Goal: Task Accomplishment & Management: Manage account settings

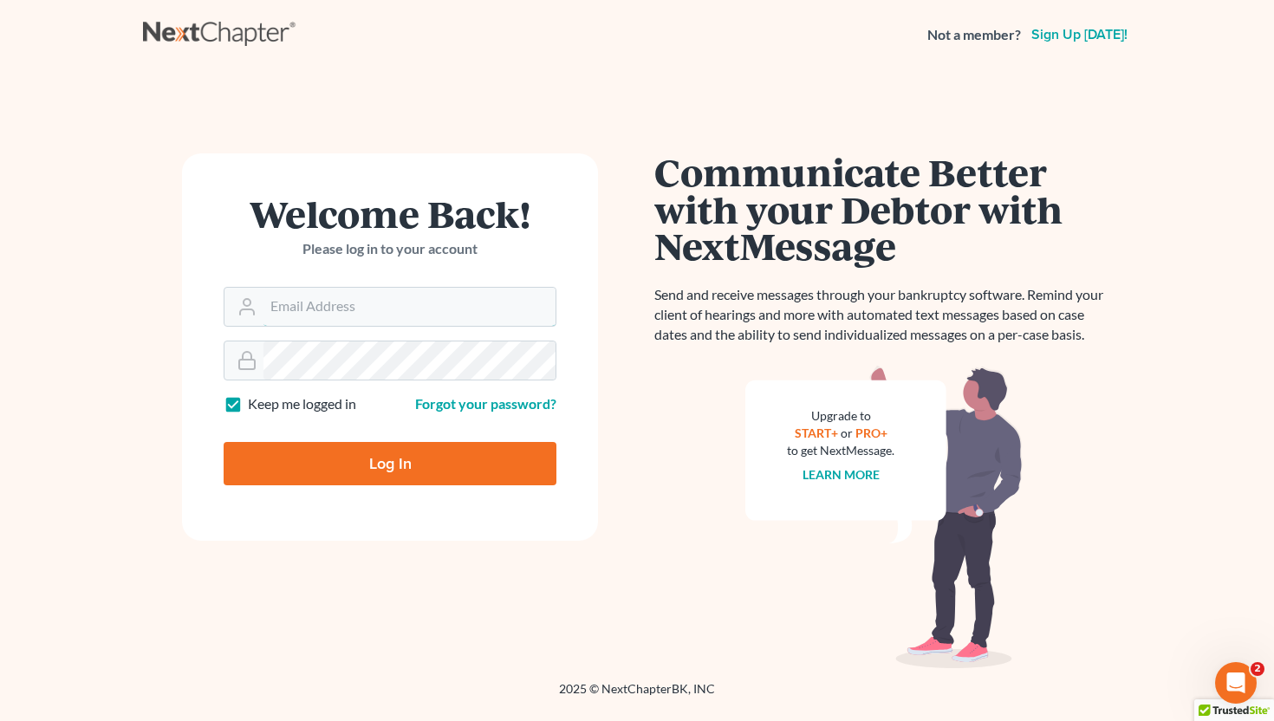
type input "info@saedilawgroup.com"
click at [447, 478] on input "Log In" at bounding box center [390, 463] width 333 height 43
type input "Thinking..."
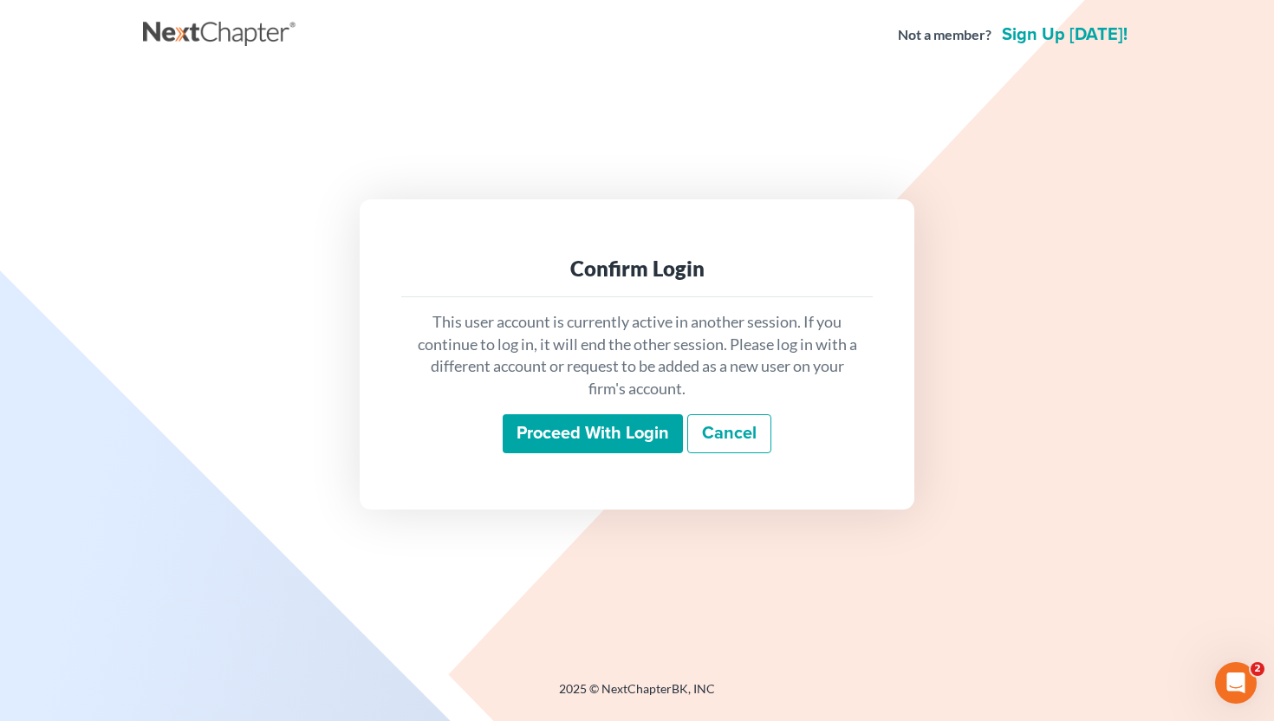
click at [576, 422] on input "Proceed with login" at bounding box center [593, 434] width 180 height 40
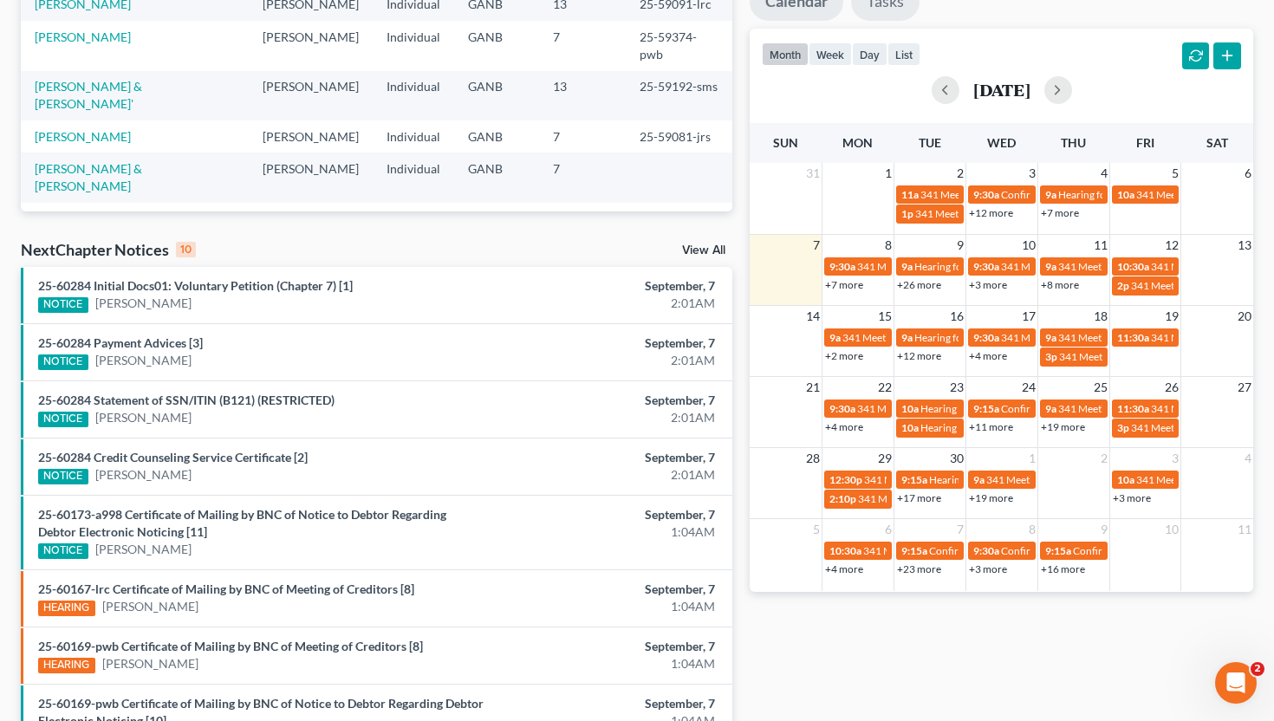
scroll to position [337, 0]
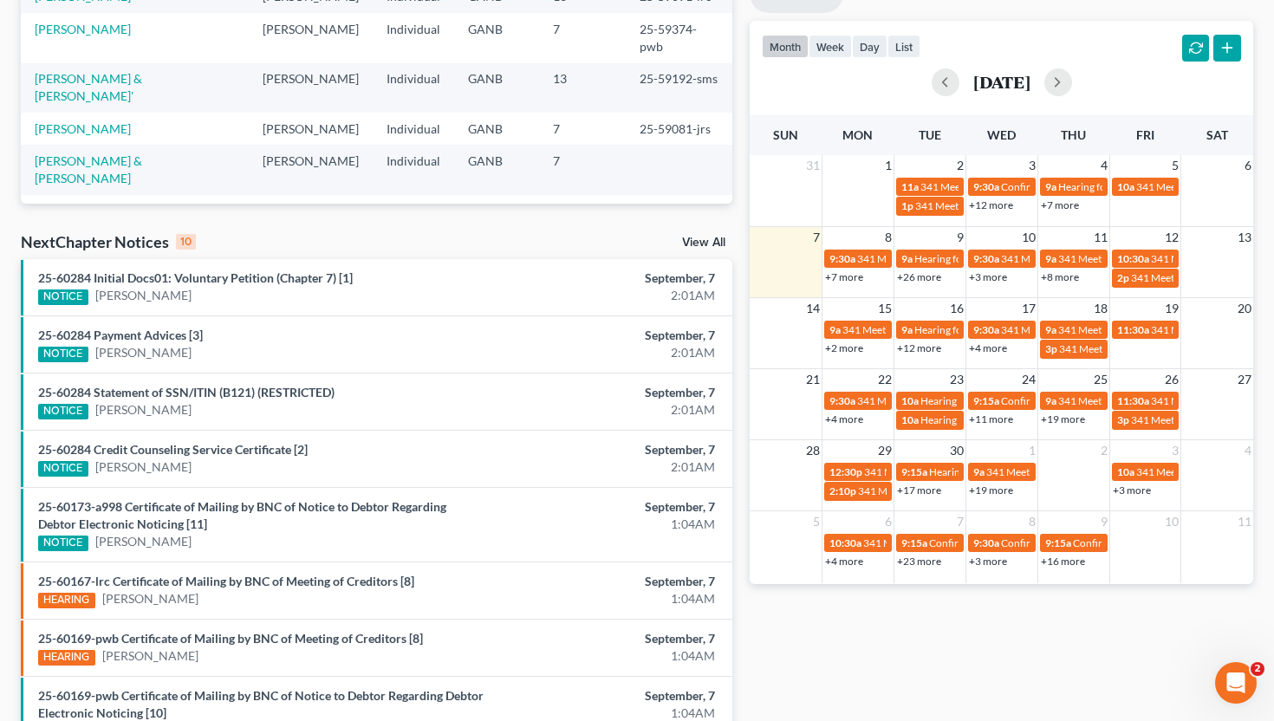
click at [847, 456] on td "29" at bounding box center [857, 450] width 72 height 22
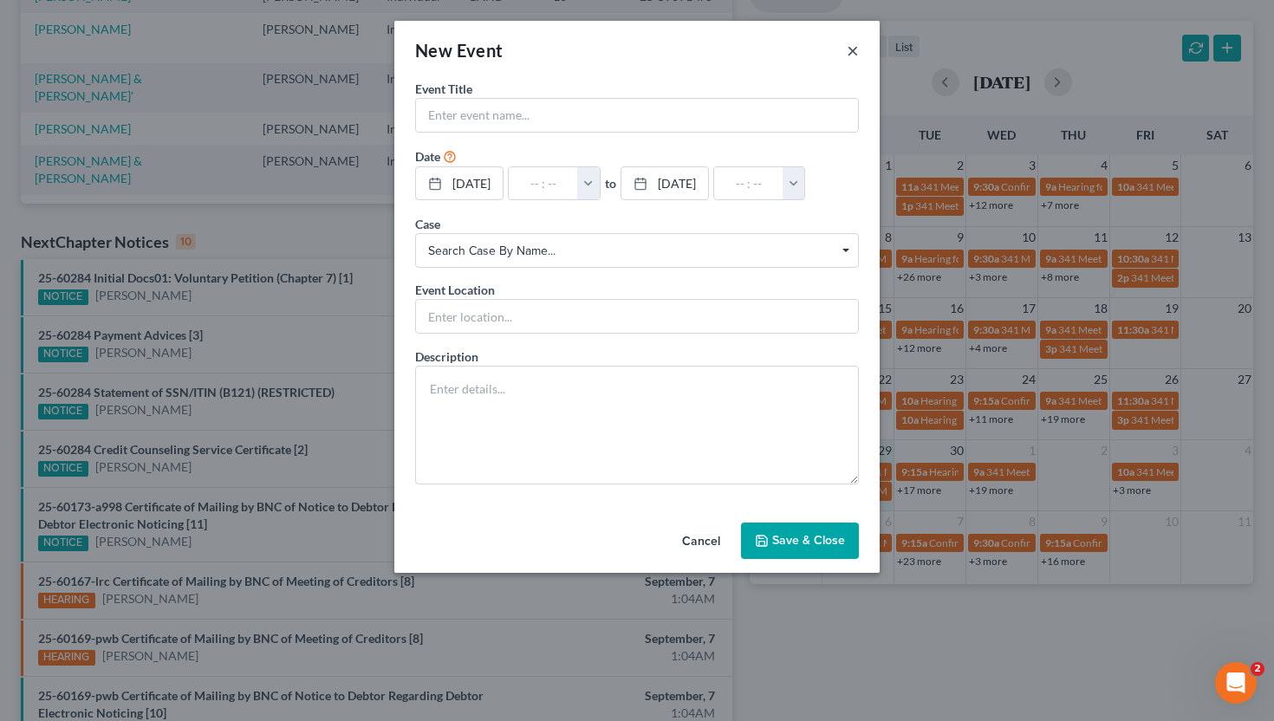
click at [854, 61] on button "×" at bounding box center [853, 50] width 12 height 21
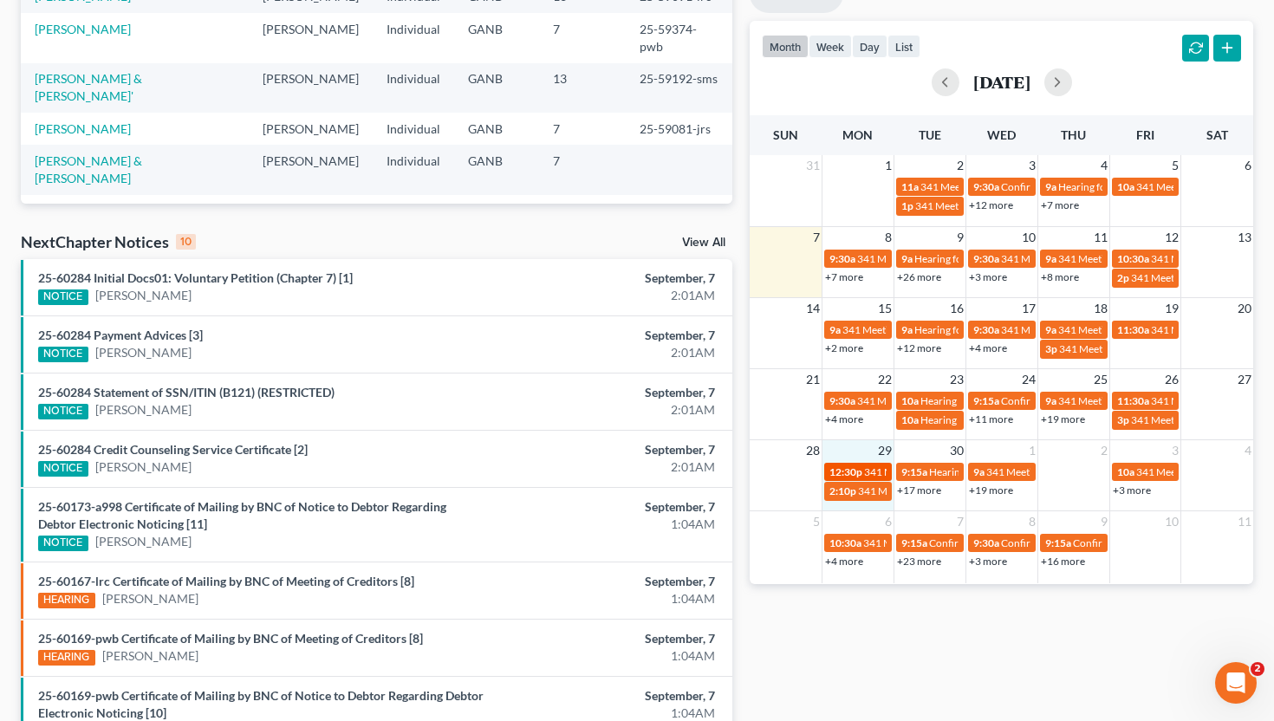
click at [865, 469] on span "341 Meeting for Shantell Washington" at bounding box center [968, 471] width 209 height 13
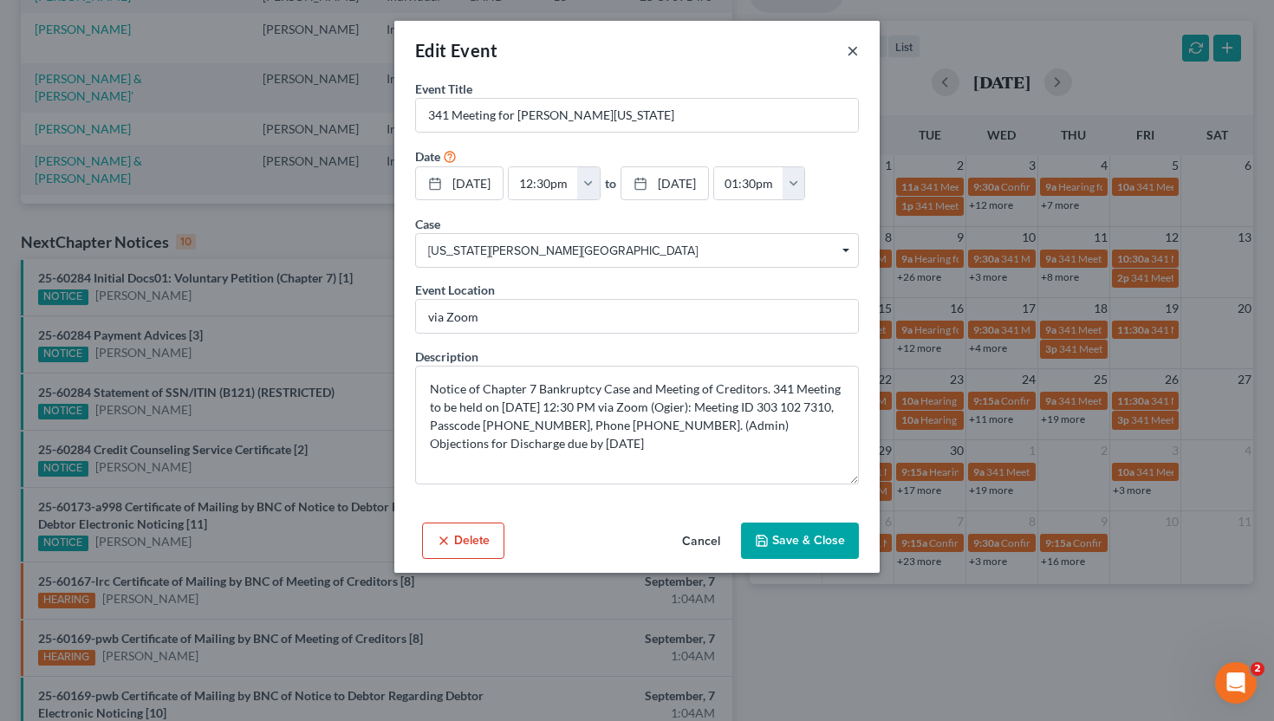
click at [847, 47] on button "×" at bounding box center [853, 50] width 12 height 21
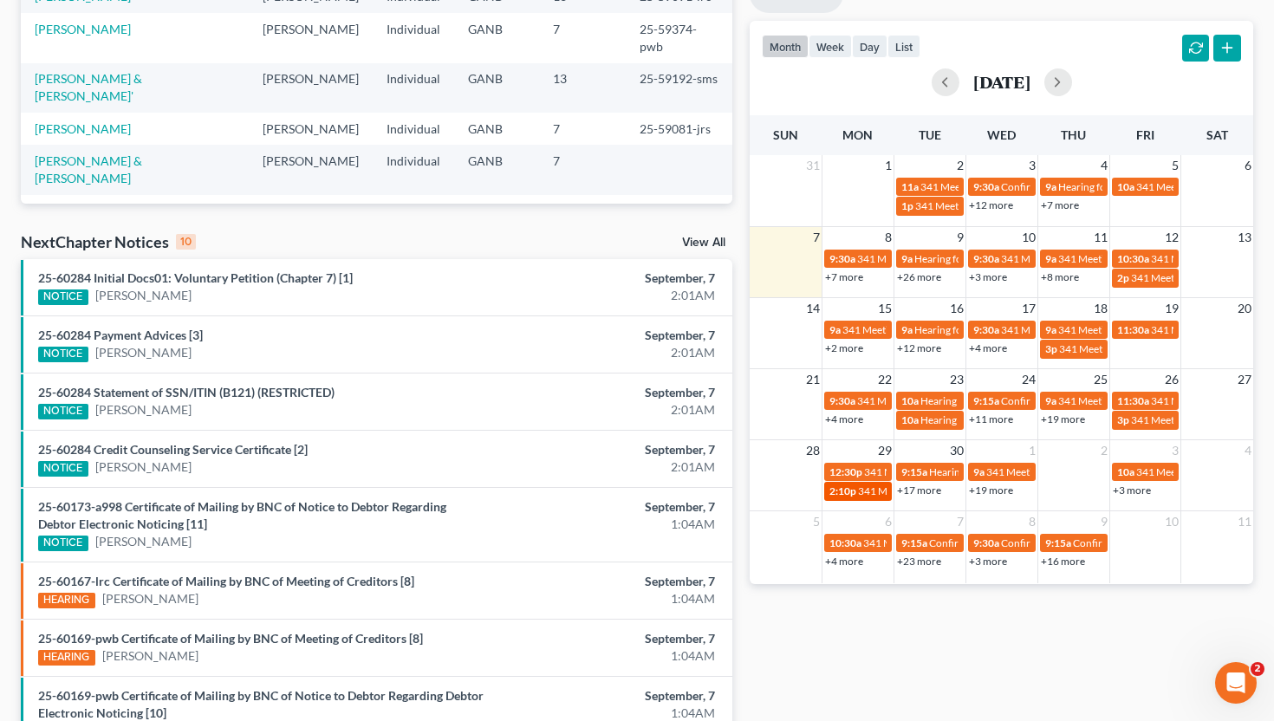
click at [856, 495] on div "2:10p 341 Meeting for Jose Garcia Gutierrez" at bounding box center [857, 490] width 57 height 13
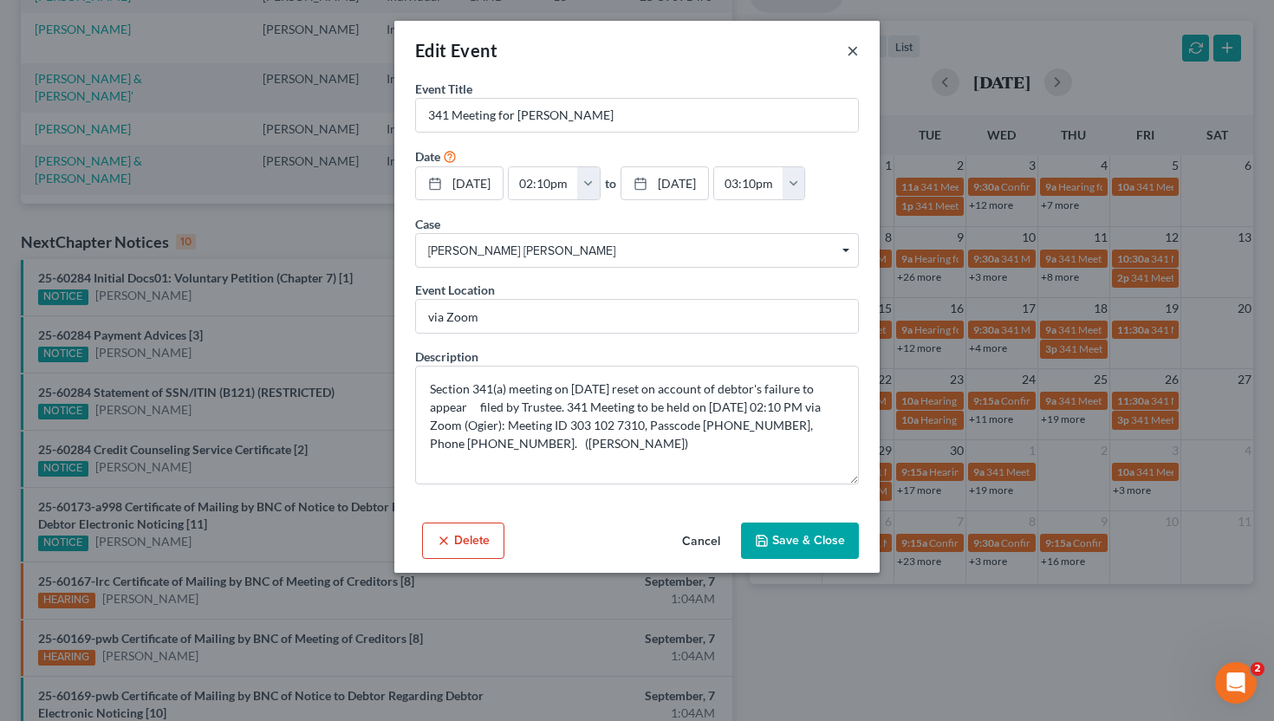
click at [853, 49] on button "×" at bounding box center [853, 50] width 12 height 21
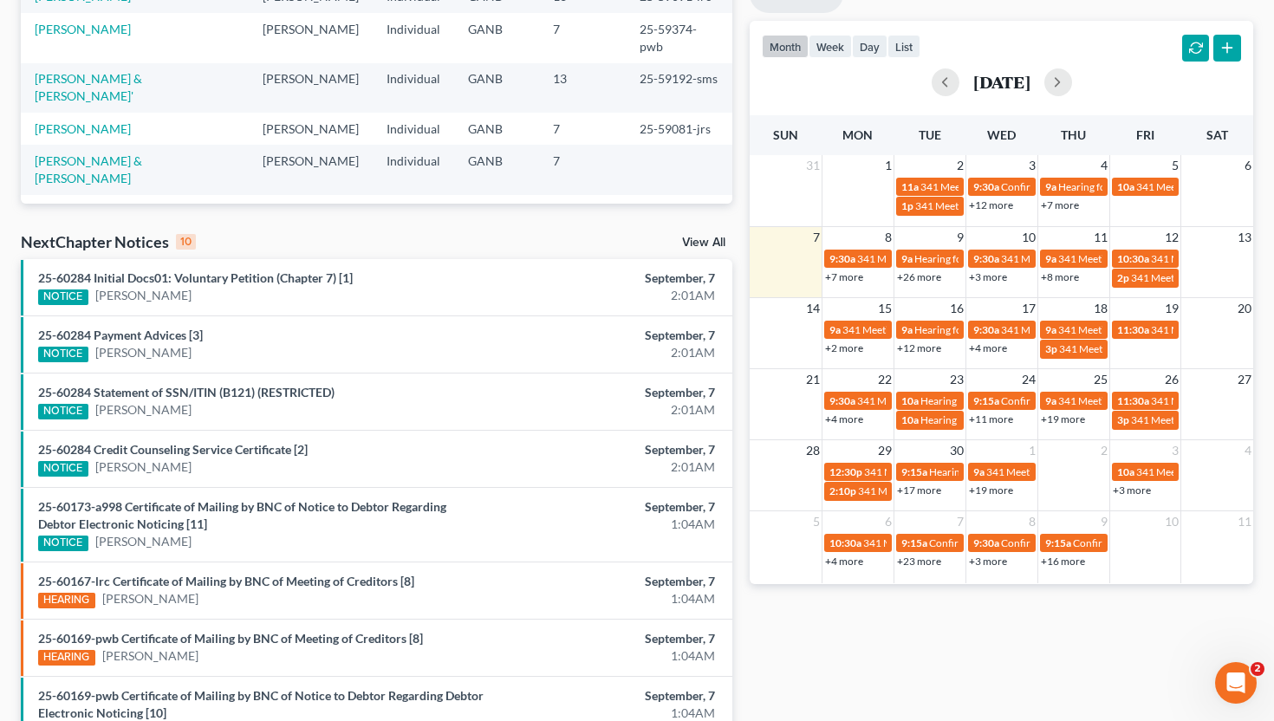
click at [928, 488] on link "+17 more" at bounding box center [919, 490] width 44 height 13
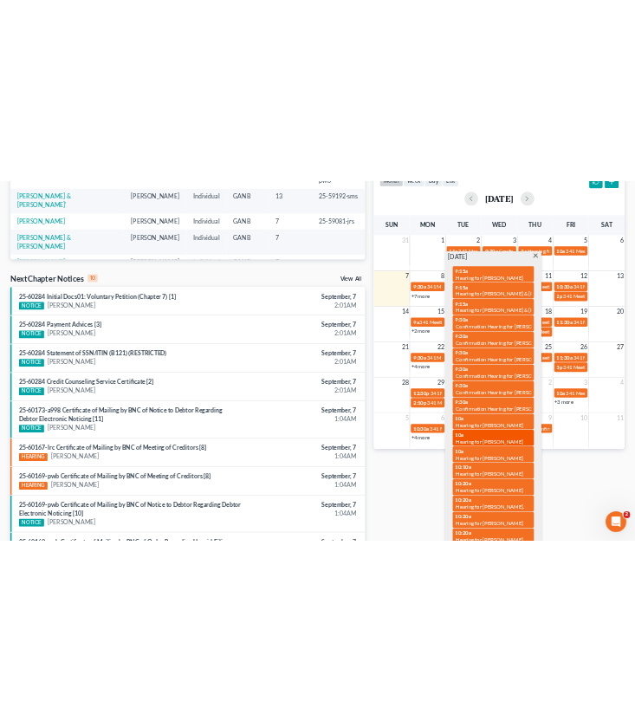
scroll to position [389, 0]
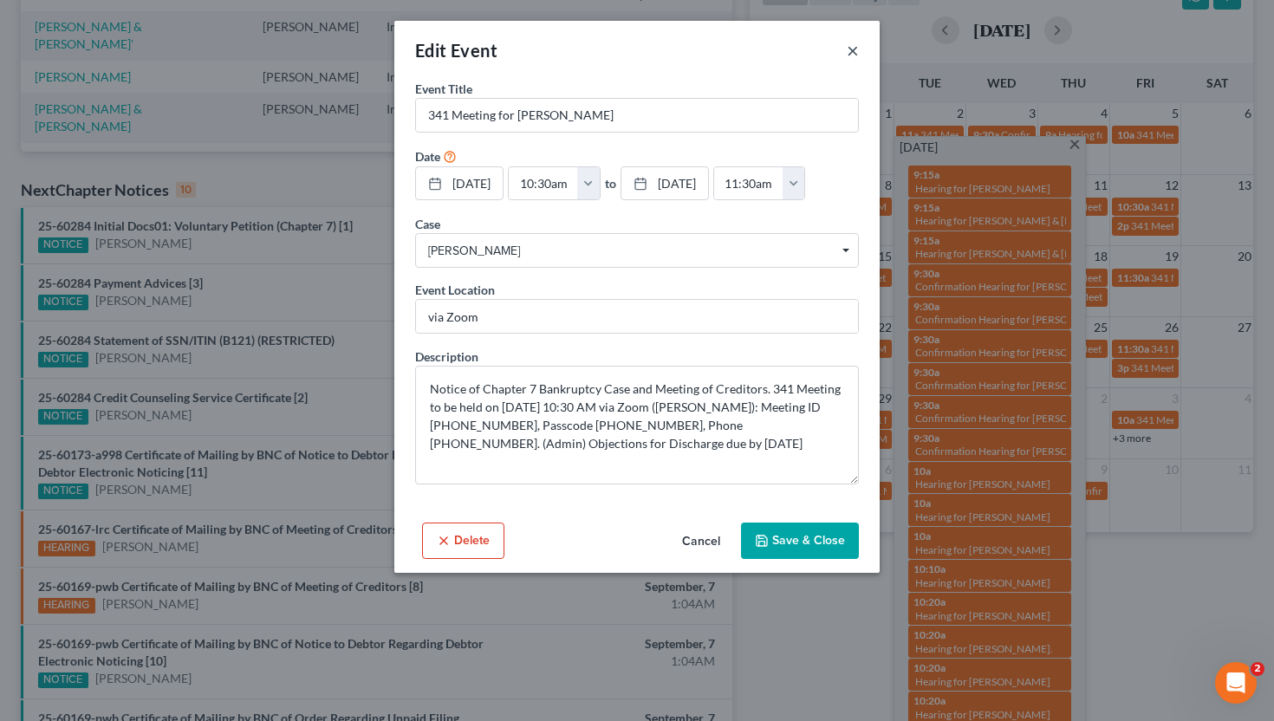
click at [851, 51] on button "×" at bounding box center [853, 50] width 12 height 21
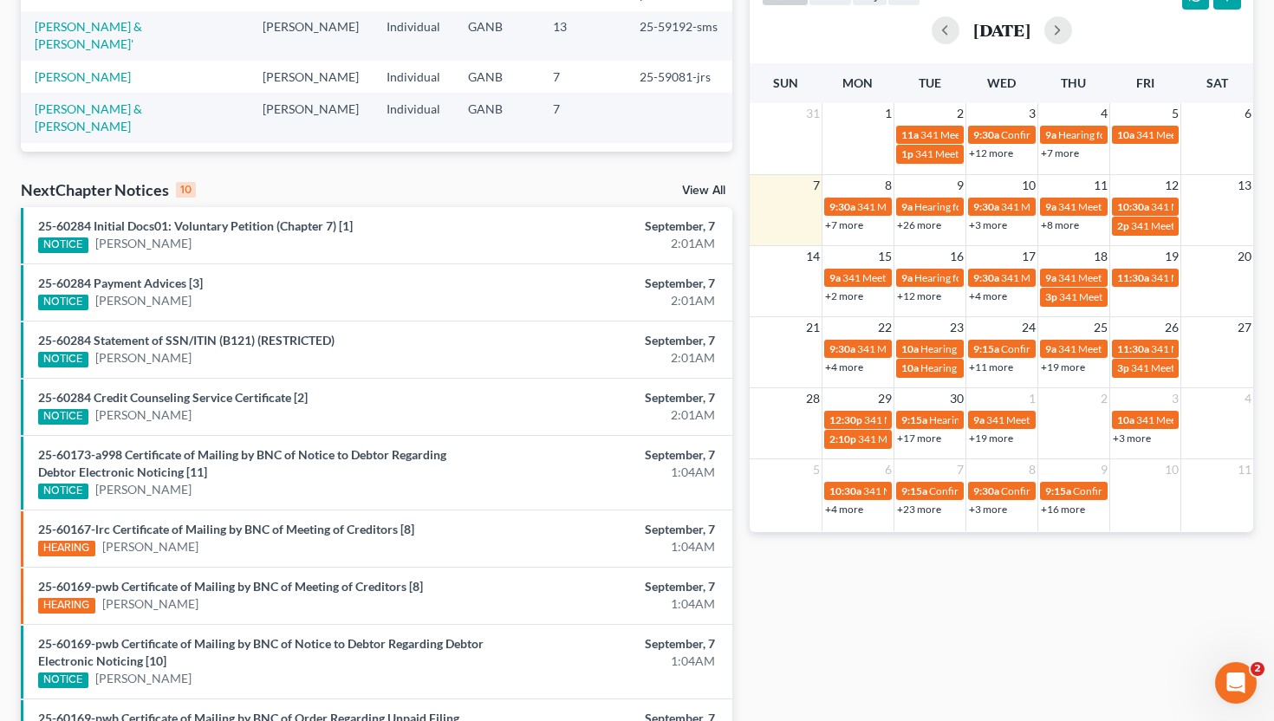
click at [1126, 650] on div "Monthly Progress Bankruptcy Bankruptcy September 2025 August 2025 July 2025 Jun…" at bounding box center [1001, 288] width 521 height 1173
click at [985, 440] on link "+19 more" at bounding box center [991, 438] width 44 height 13
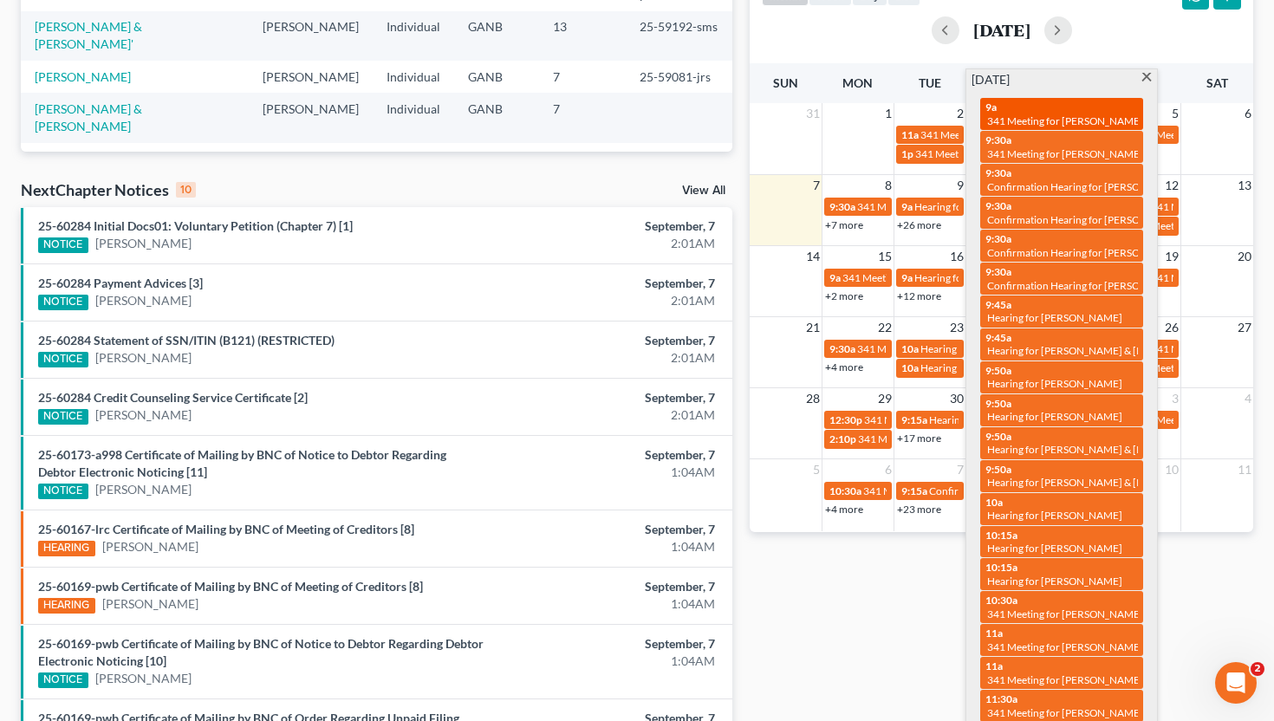
click at [1043, 107] on div "9a 341 Meeting for Joshua Mathis" at bounding box center [1061, 114] width 153 height 27
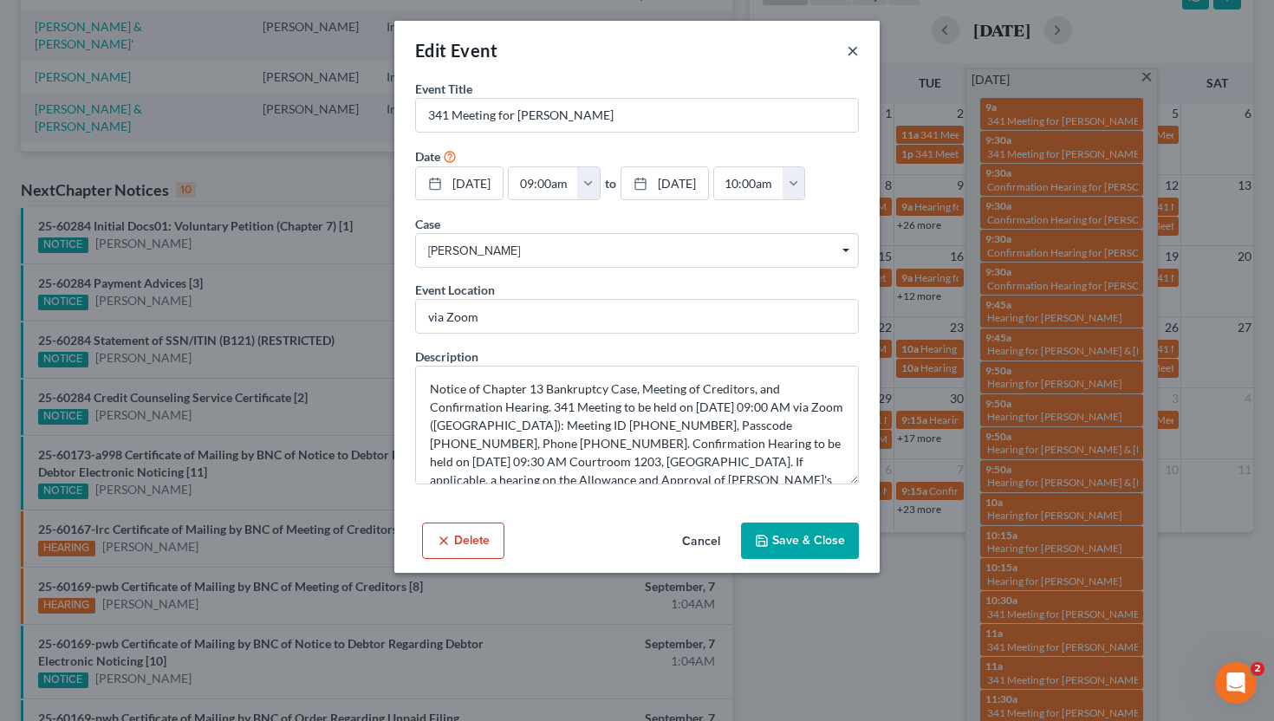
click at [856, 50] on button "×" at bounding box center [853, 50] width 12 height 21
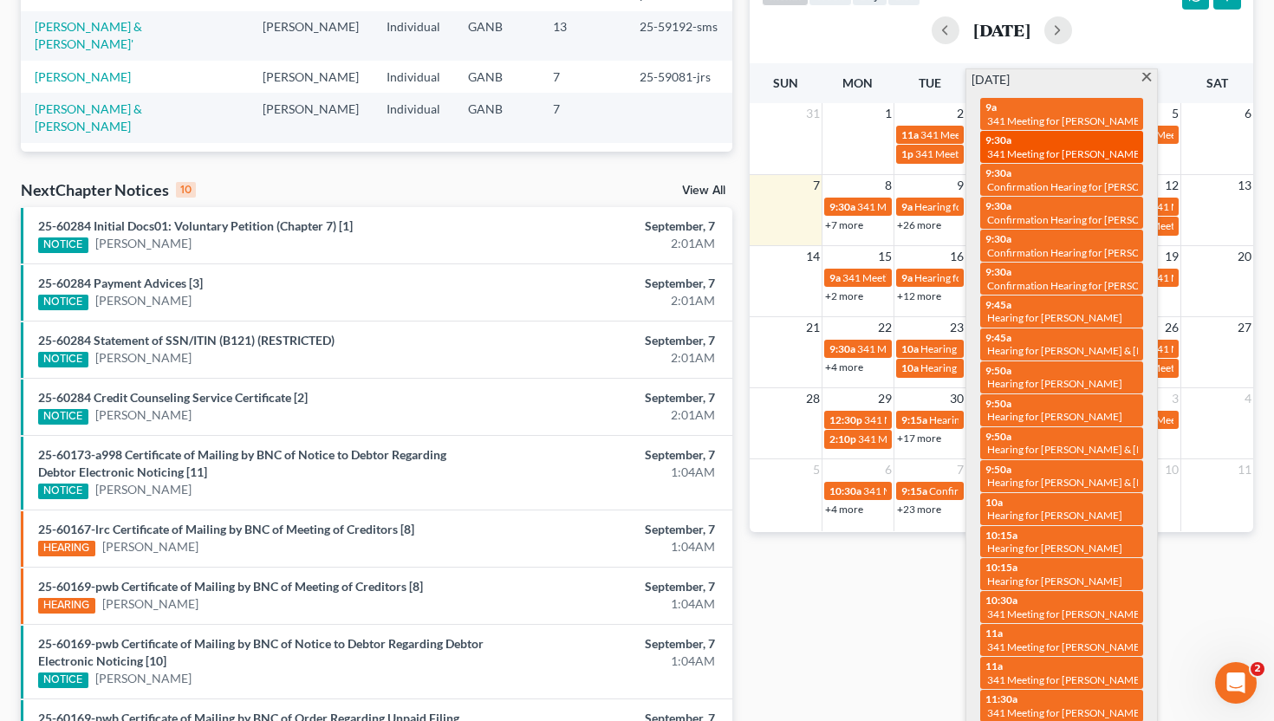
click at [1048, 140] on div "9:30a 341 Meeting for Brandon Poythress" at bounding box center [1061, 146] width 153 height 27
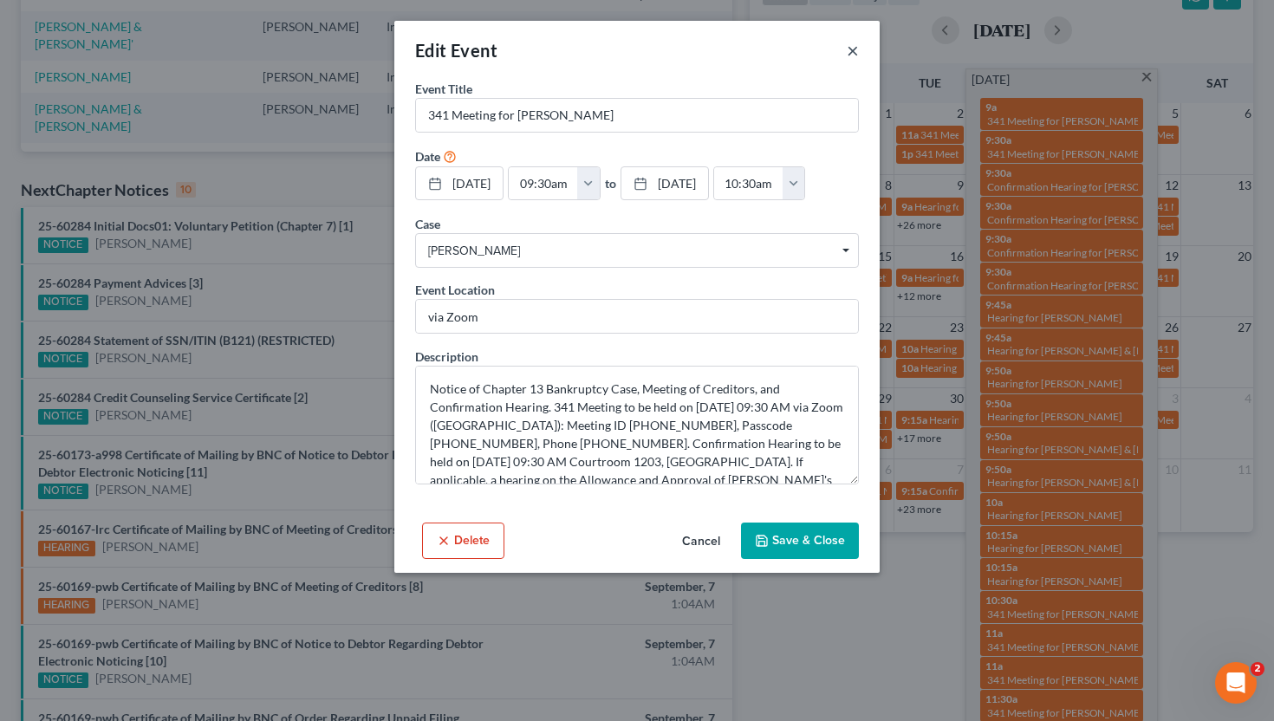
click at [854, 56] on button "×" at bounding box center [853, 50] width 12 height 21
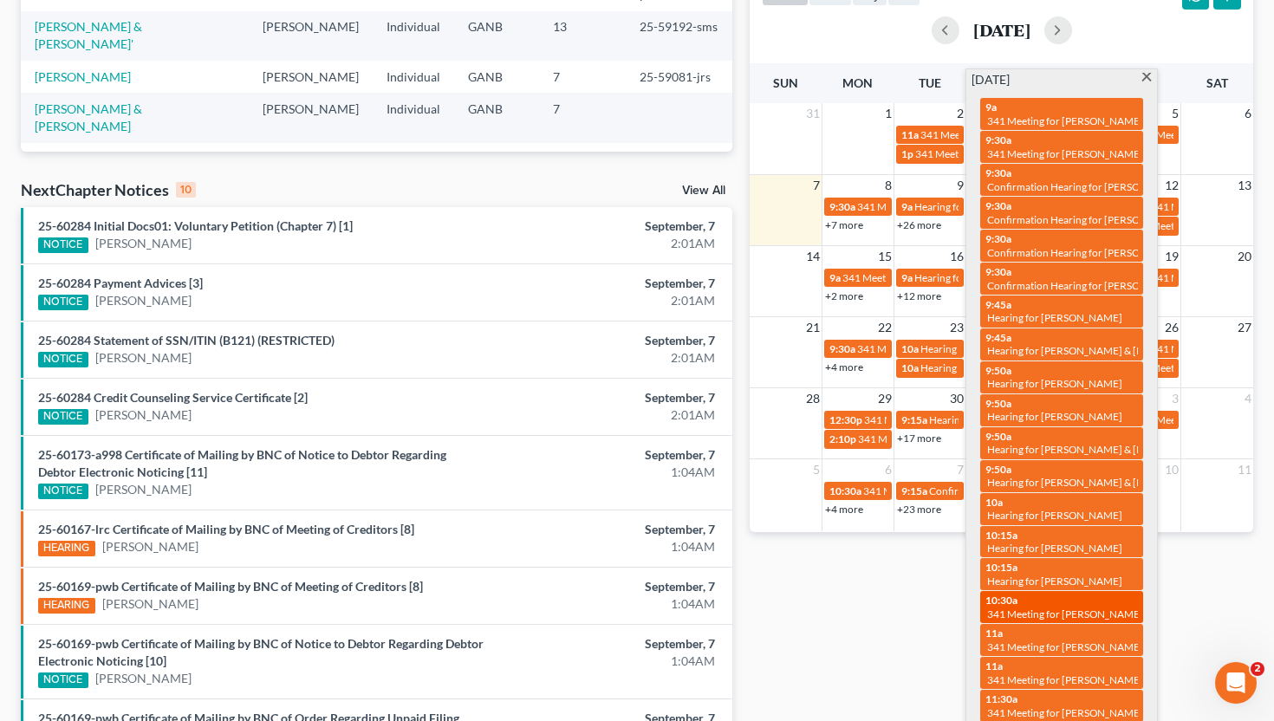
click at [1035, 607] on span "341 Meeting for Aliman Neal Jr & Kanetra Young-Neal" at bounding box center [1111, 613] width 248 height 13
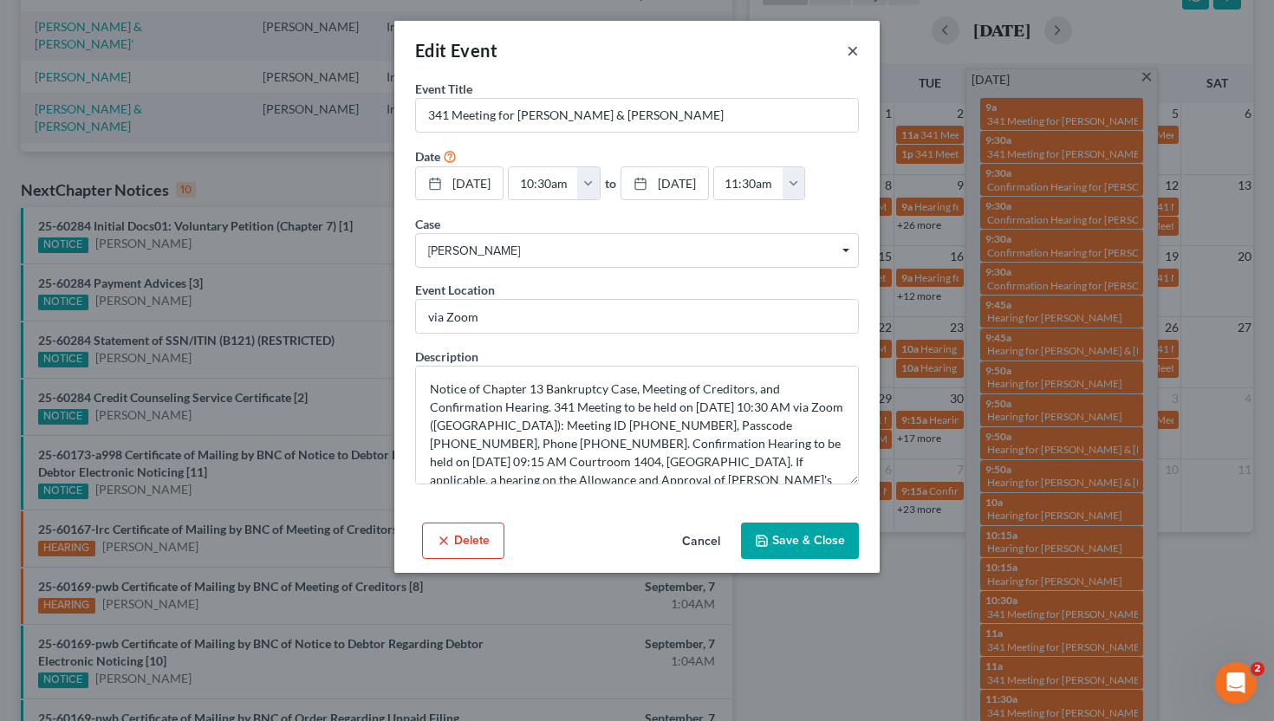
click at [854, 51] on button "×" at bounding box center [853, 50] width 12 height 21
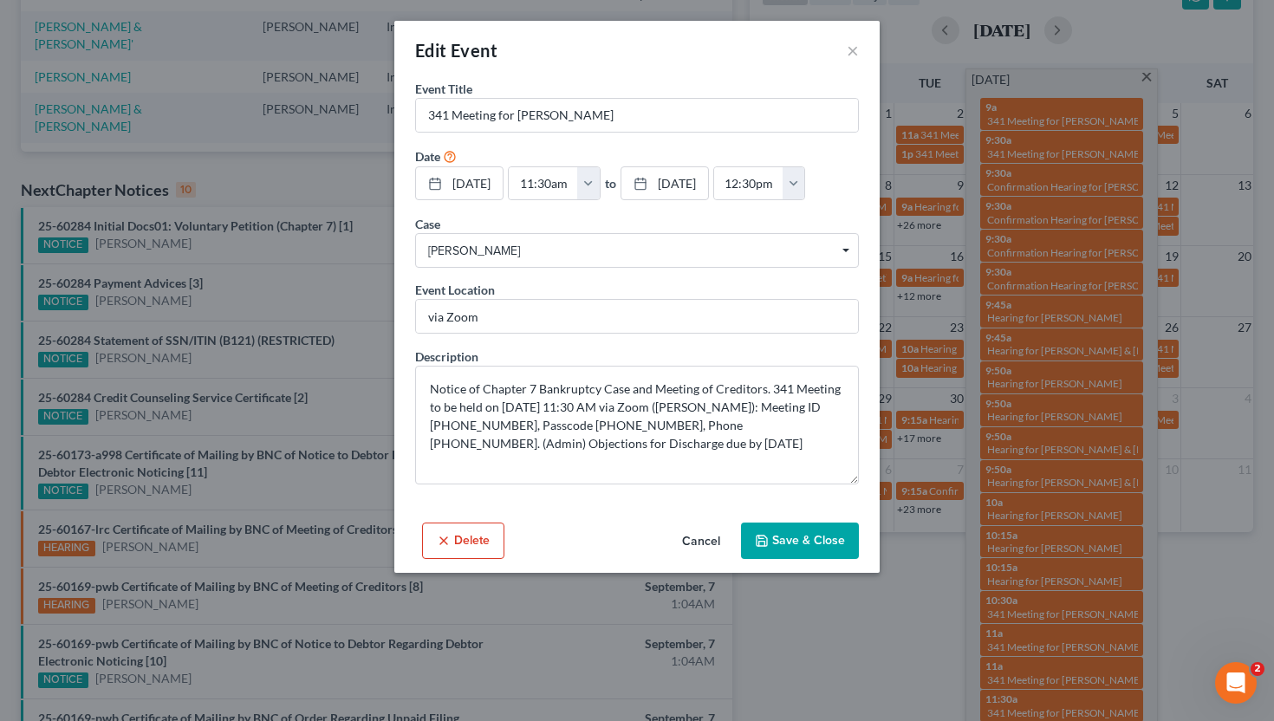
click at [862, 54] on div "Edit Event ×" at bounding box center [636, 50] width 485 height 59
click at [857, 54] on button "×" at bounding box center [853, 50] width 12 height 21
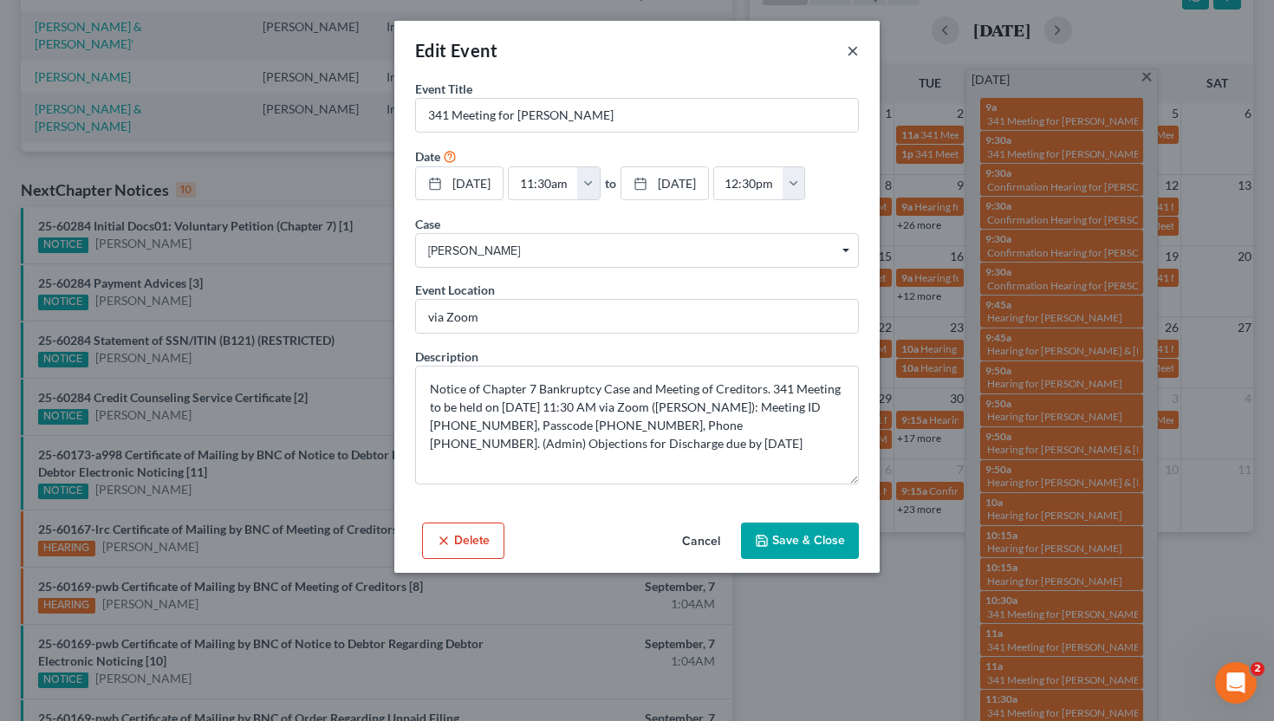
click at [854, 49] on button "×" at bounding box center [853, 50] width 12 height 21
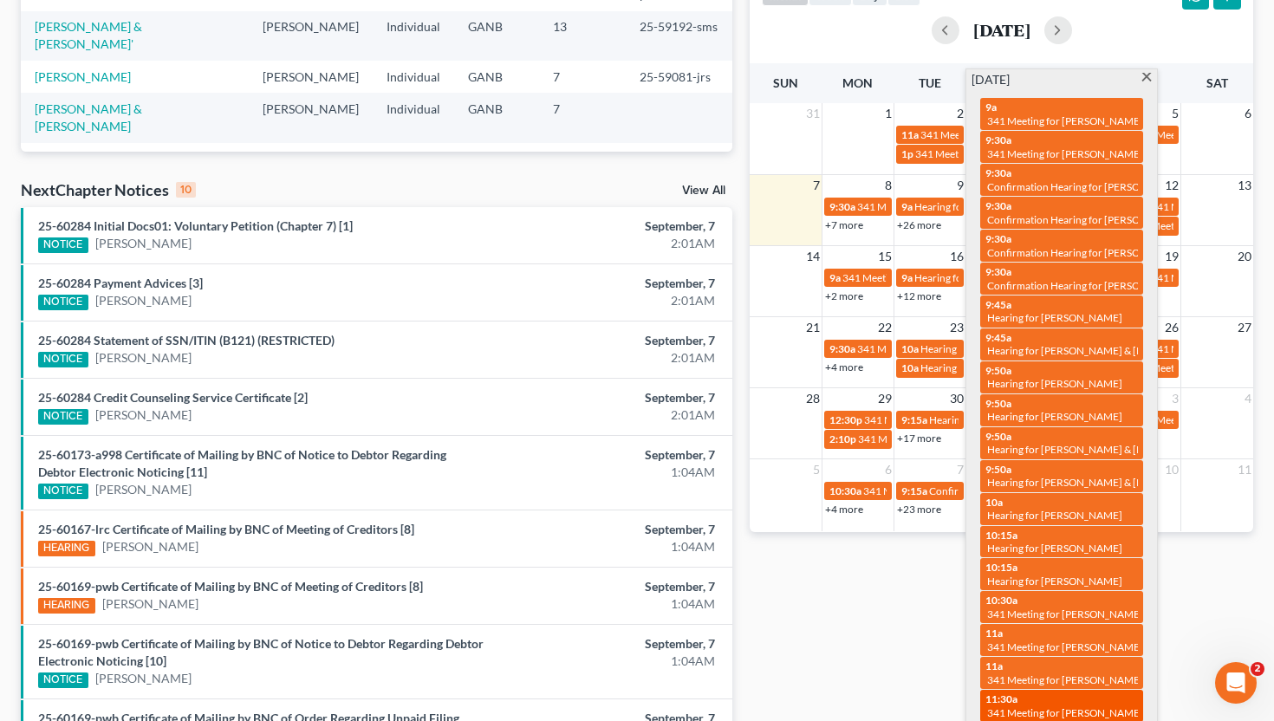
click at [1092, 706] on span "341 Meeting for Alisha Long" at bounding box center [1065, 712] width 156 height 13
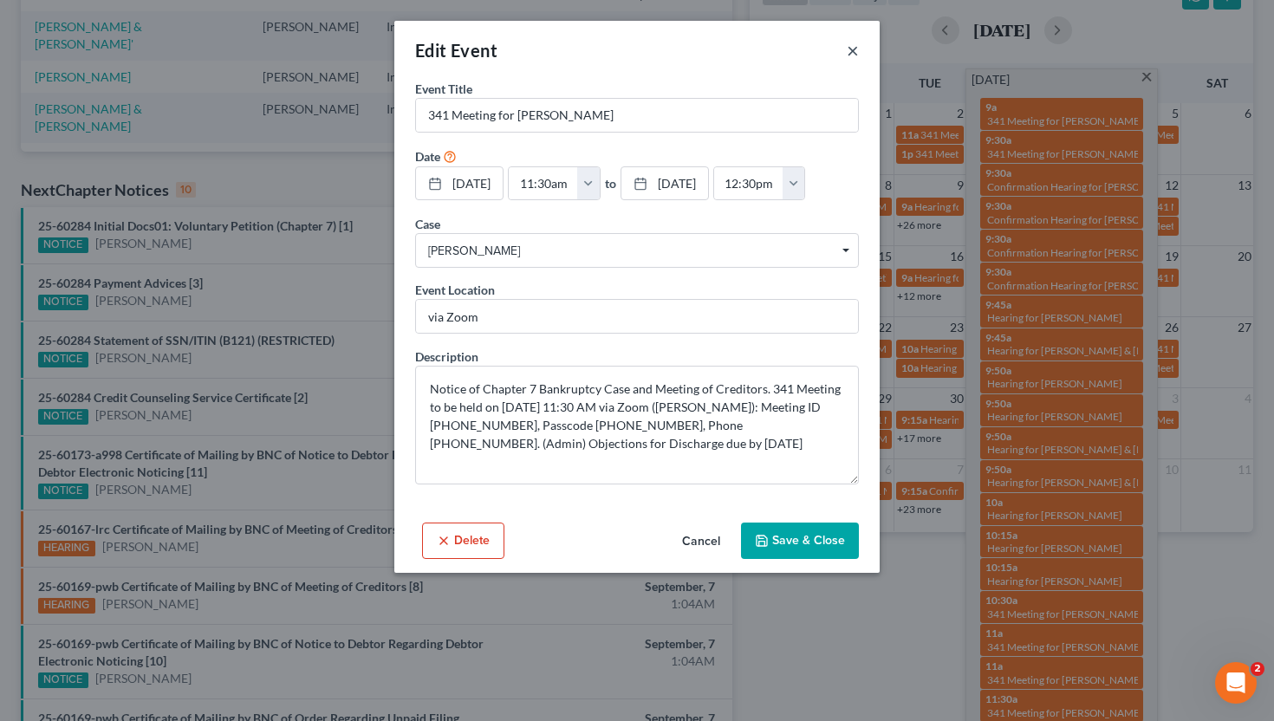
click at [847, 55] on button "×" at bounding box center [853, 50] width 12 height 21
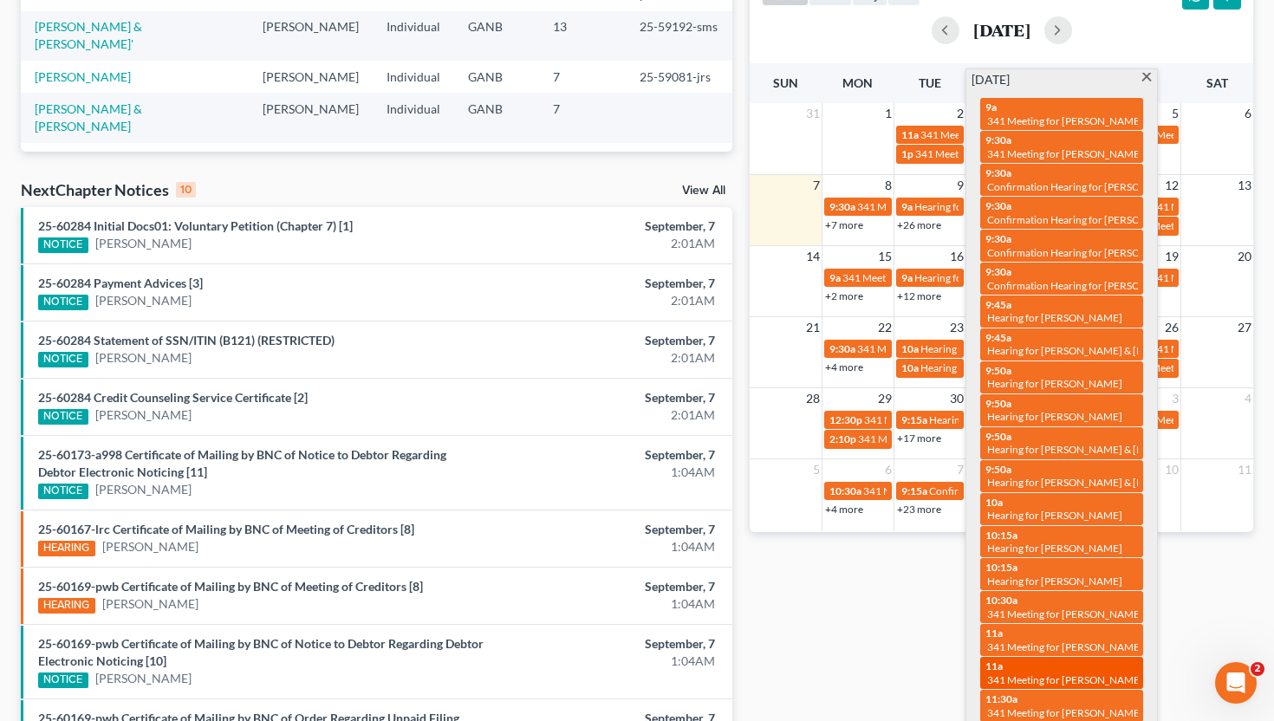
click at [1061, 673] on span "341 Meeting for Nakisha Leary" at bounding box center [1065, 679] width 156 height 13
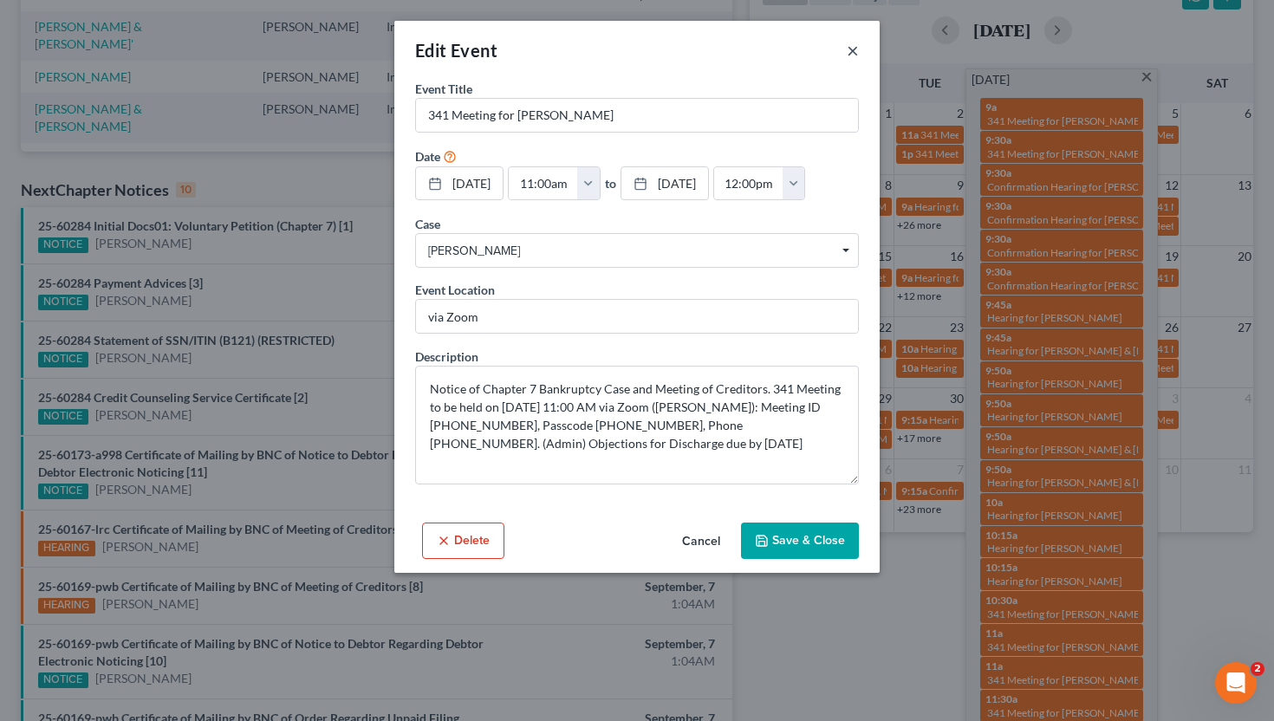
click at [853, 52] on button "×" at bounding box center [853, 50] width 12 height 21
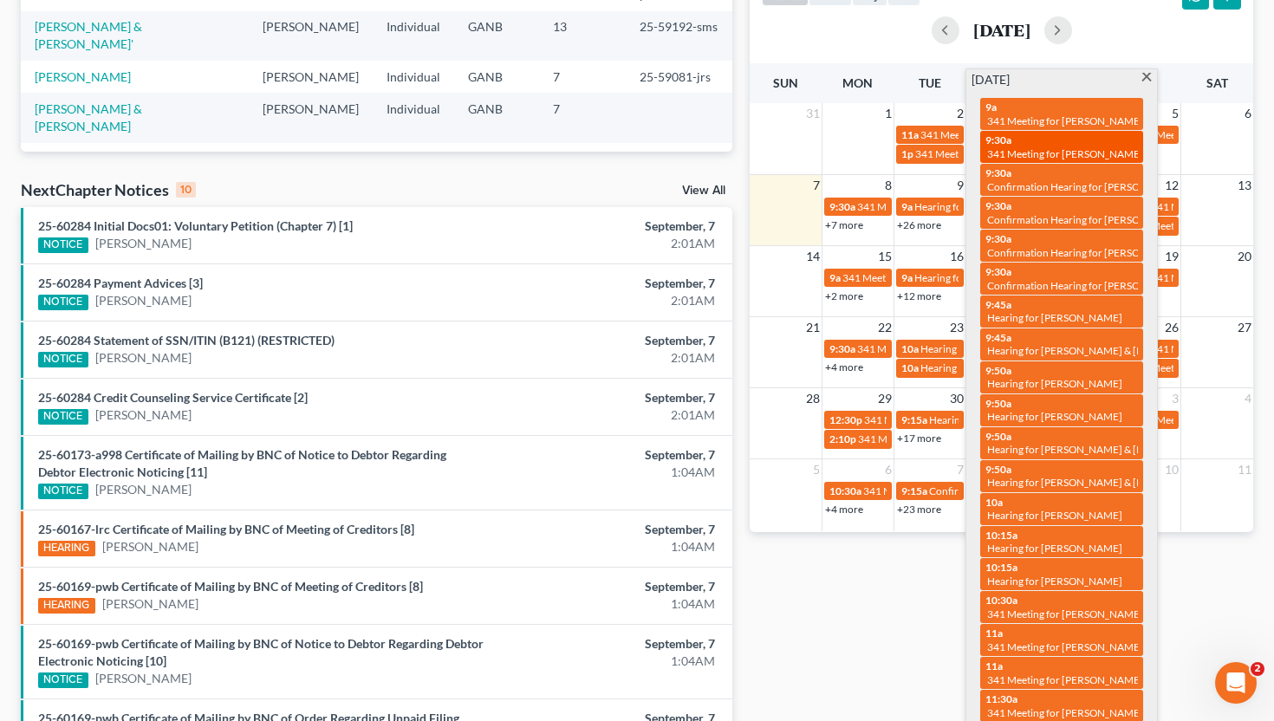
click at [1060, 147] on span "341 Meeting for Brandon Poythress" at bounding box center [1065, 153] width 156 height 13
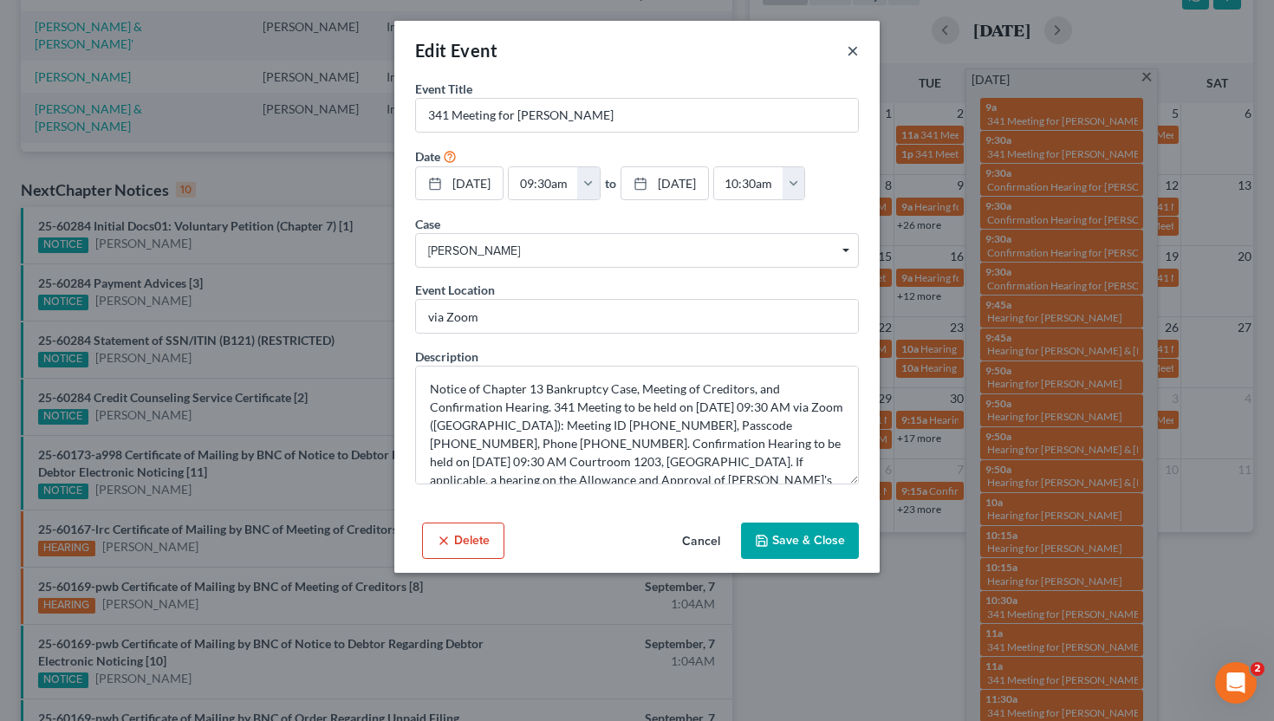
click at [854, 49] on button "×" at bounding box center [853, 50] width 12 height 21
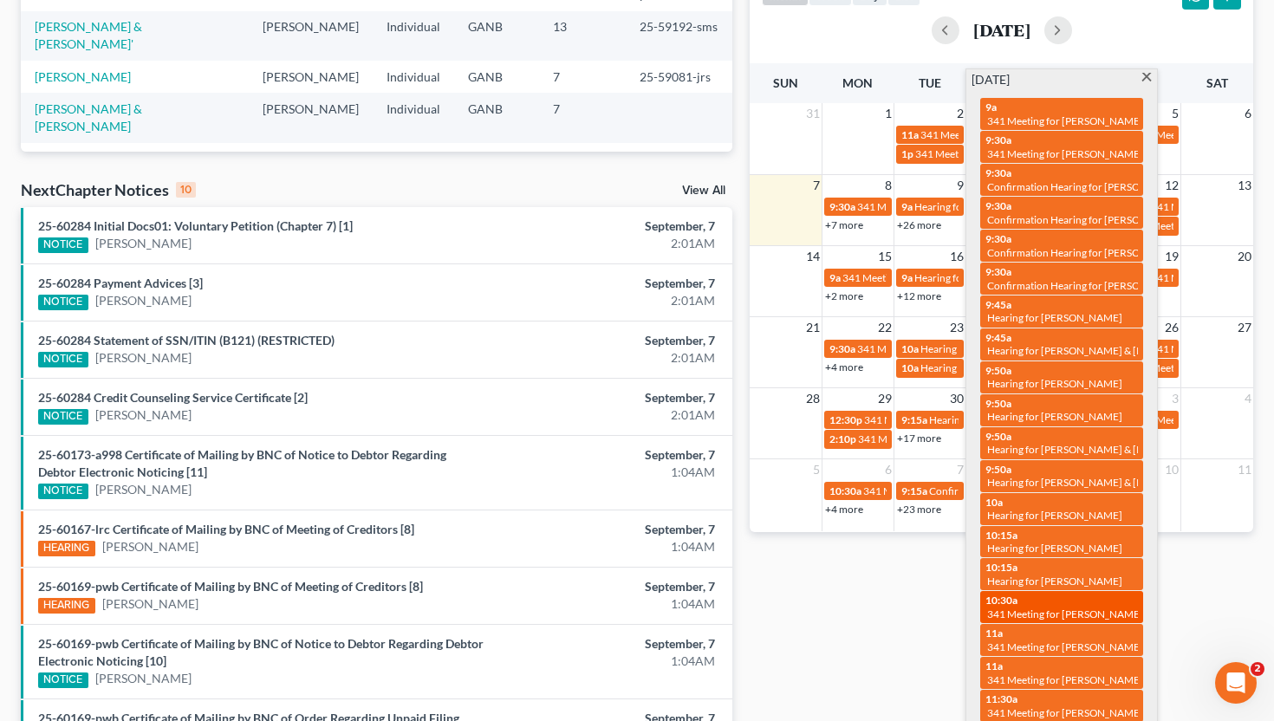
click at [1080, 607] on span "341 Meeting for Aliman Neal Jr & Kanetra Young-Neal" at bounding box center [1111, 613] width 248 height 13
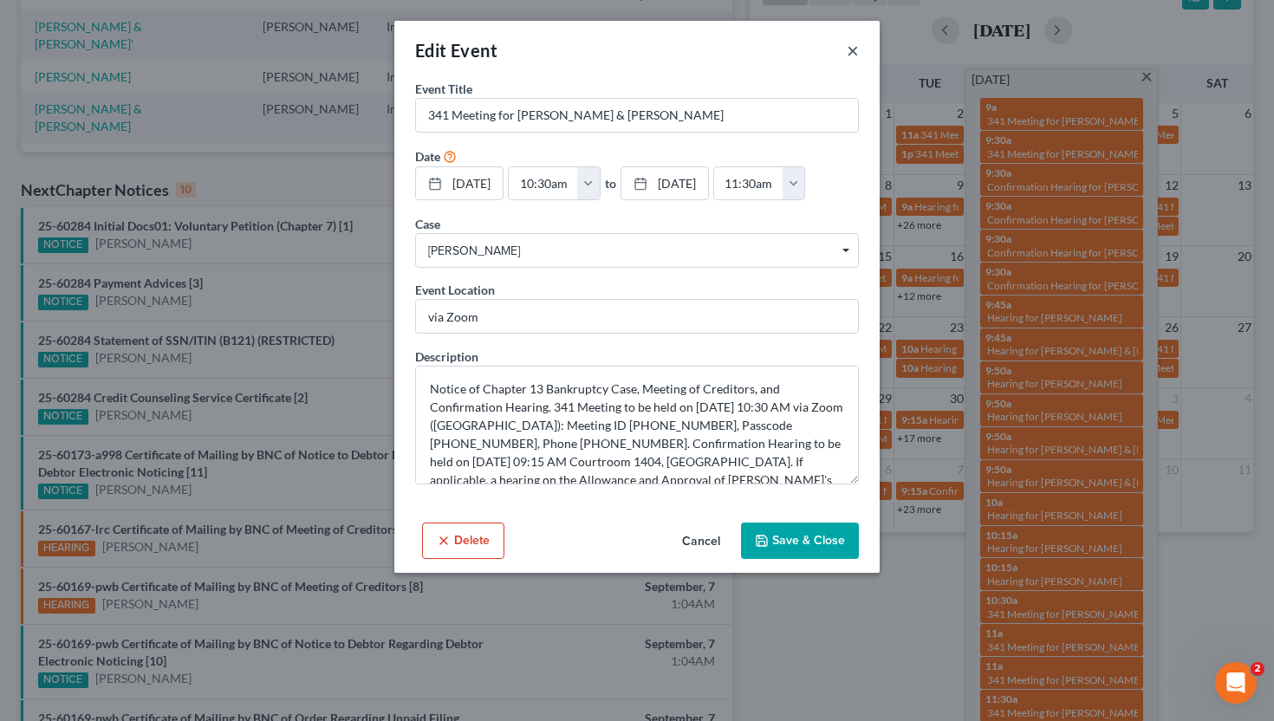
click at [854, 56] on button "×" at bounding box center [853, 50] width 12 height 21
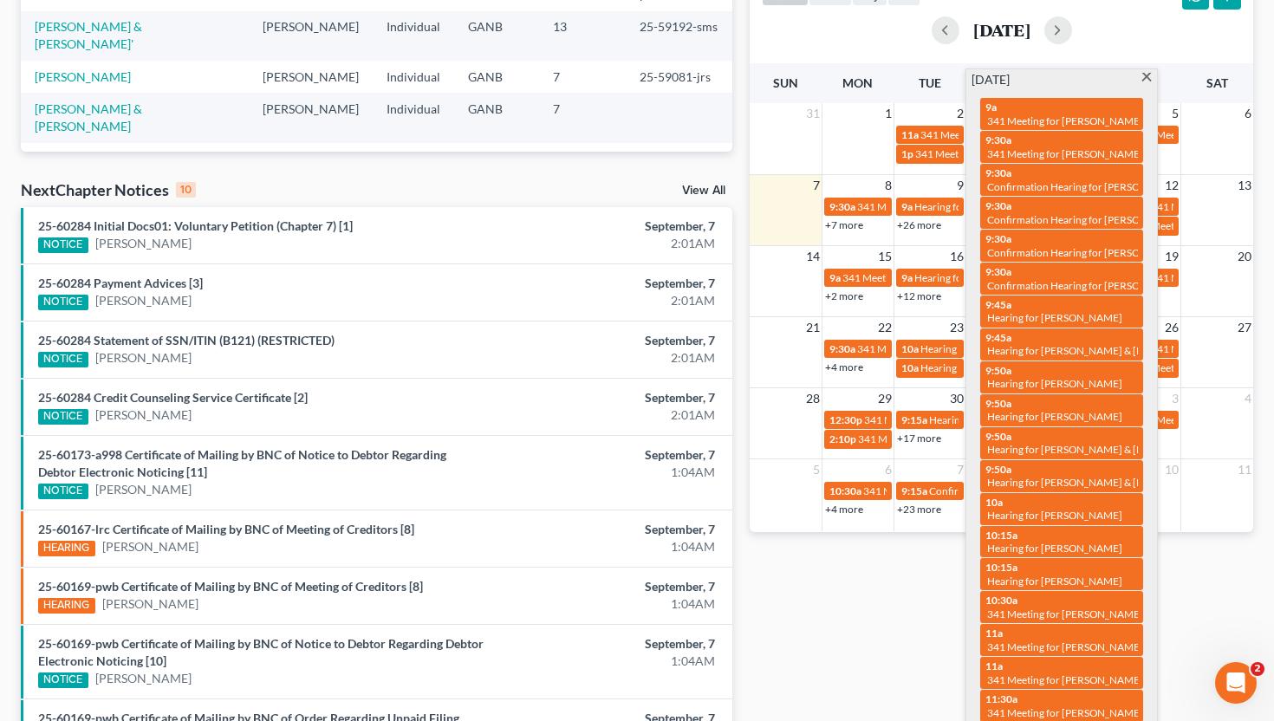
click at [920, 568] on div "Monthly Progress Bankruptcy Bankruptcy September 2025 August 2025 July 2025 Jun…" at bounding box center [1001, 288] width 521 height 1173
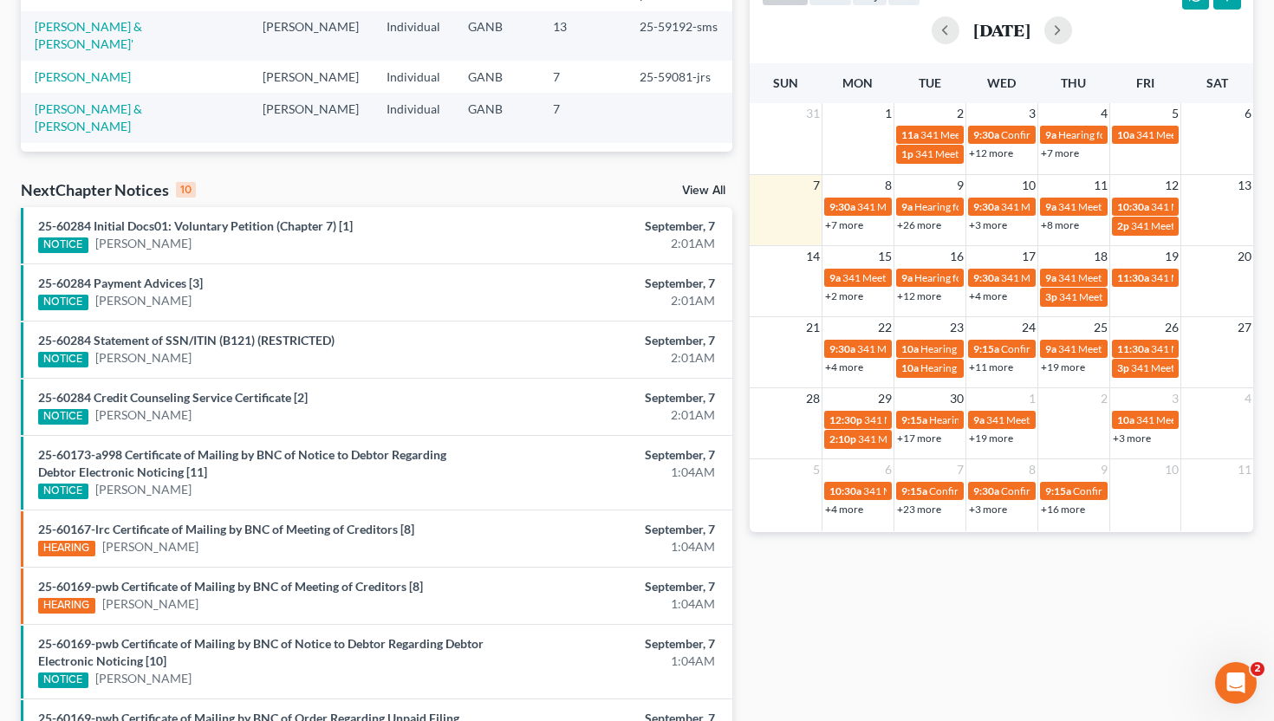
click at [1129, 443] on link "+3 more" at bounding box center [1132, 438] width 38 height 13
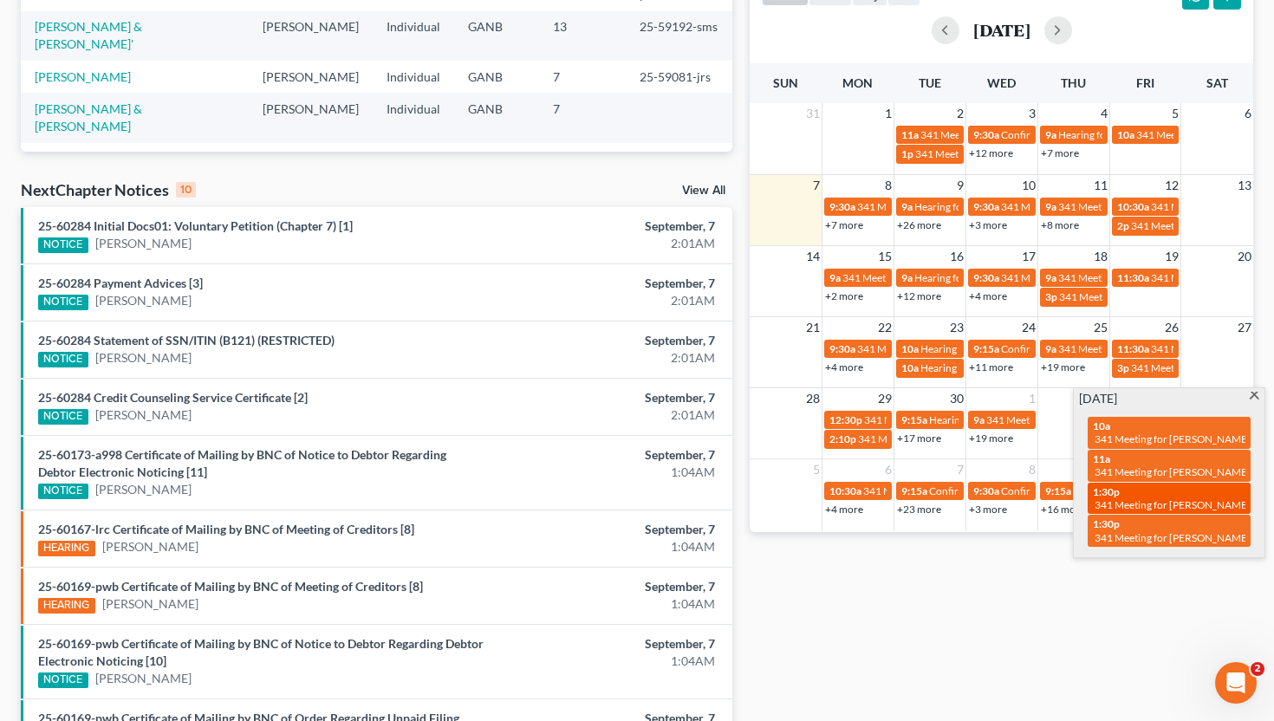
click at [1122, 498] on span "341 Meeting for Joham Vazquez Figueroa" at bounding box center [1172, 504] width 156 height 13
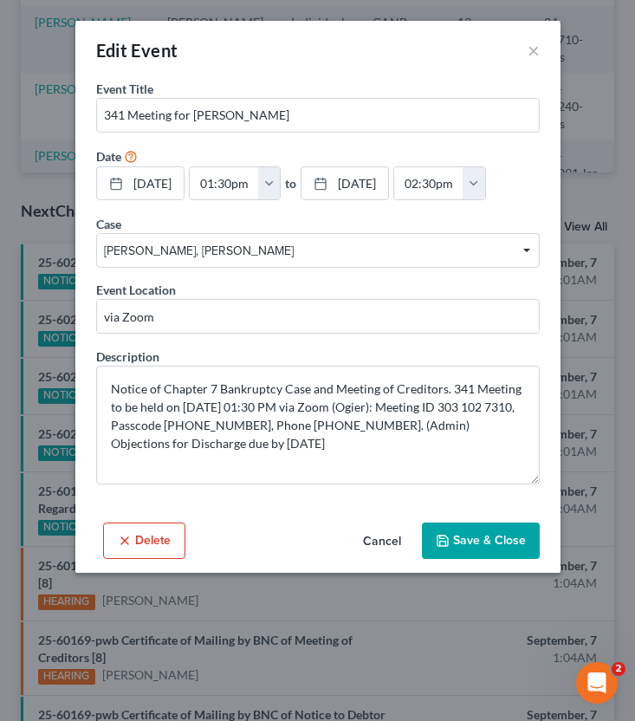
click at [382, 542] on button "Cancel" at bounding box center [382, 541] width 66 height 35
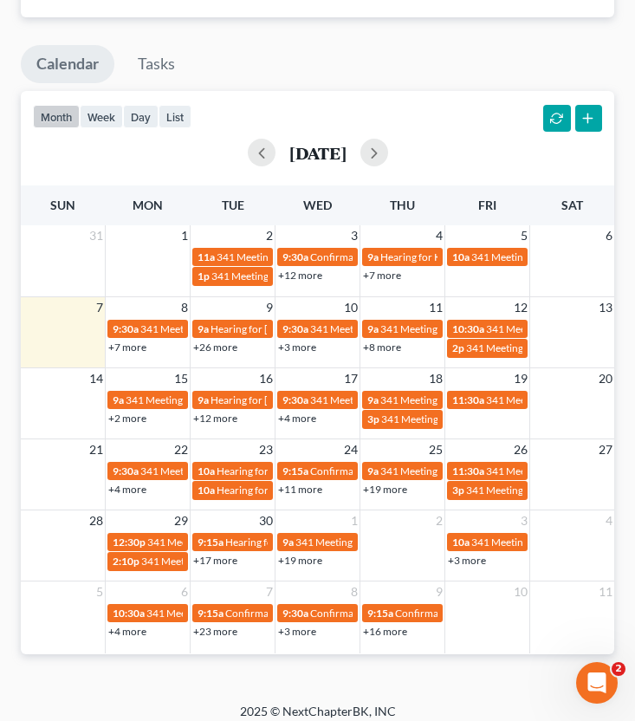
scroll to position [1797, 0]
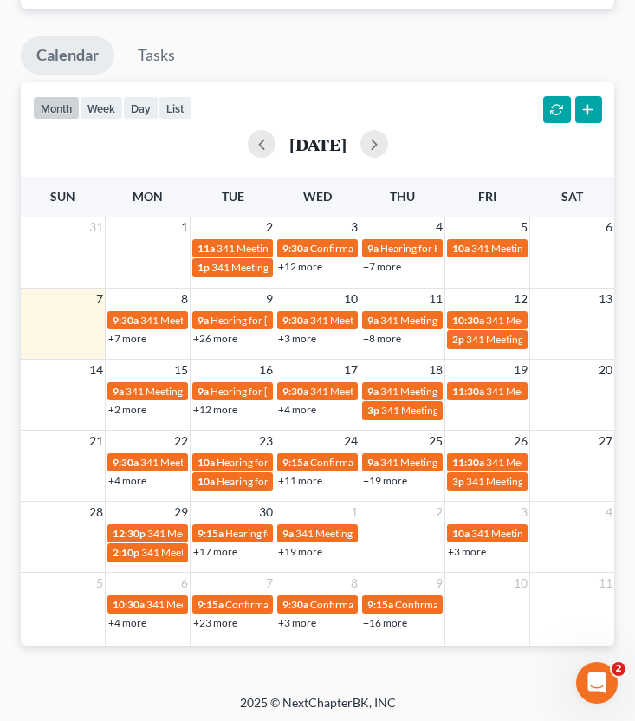
click at [479, 550] on link "+3 more" at bounding box center [467, 551] width 38 height 13
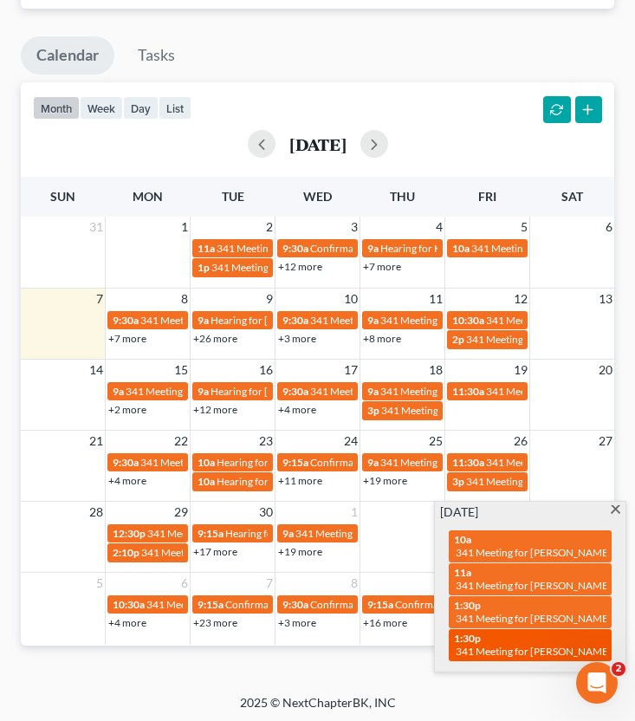
click at [514, 645] on span "341 Meeting for Tytana Smith" at bounding box center [534, 651] width 156 height 13
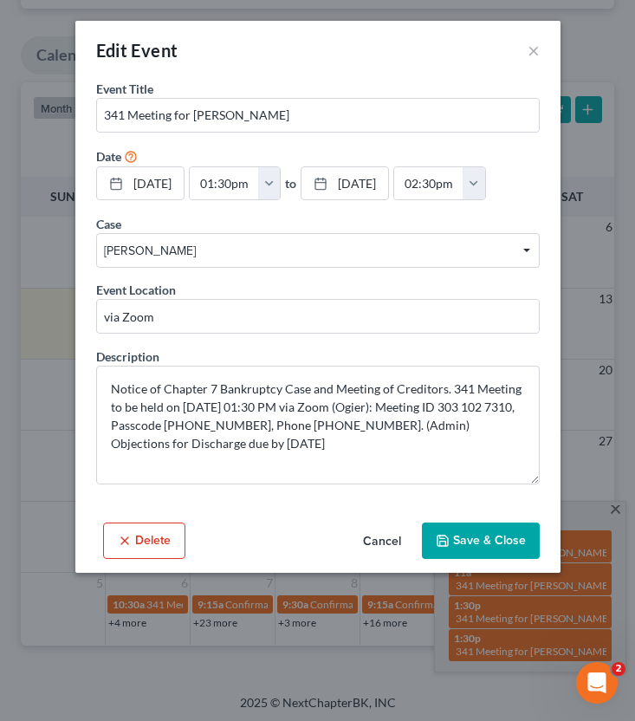
click at [525, 54] on div "Edit Event ×" at bounding box center [317, 50] width 485 height 59
click at [533, 46] on button "×" at bounding box center [534, 50] width 12 height 21
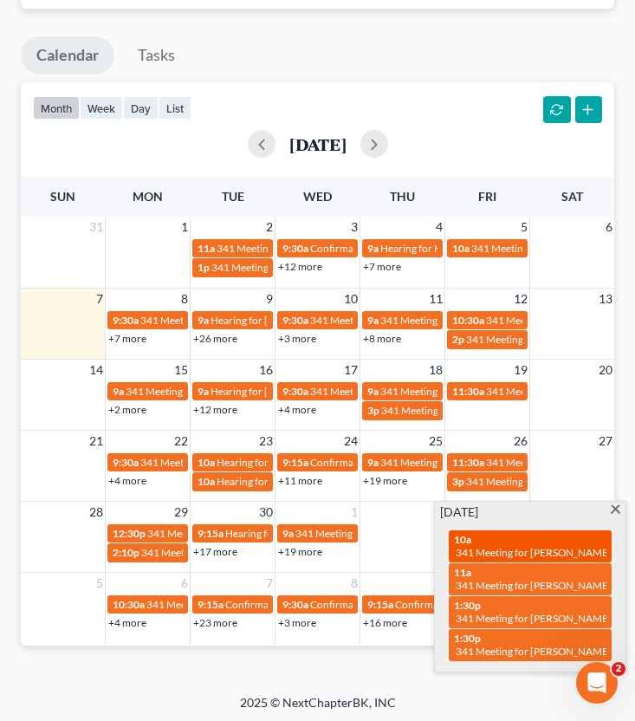
click at [524, 546] on span "341 Meeting for Priscilla Kemp" at bounding box center [534, 552] width 156 height 13
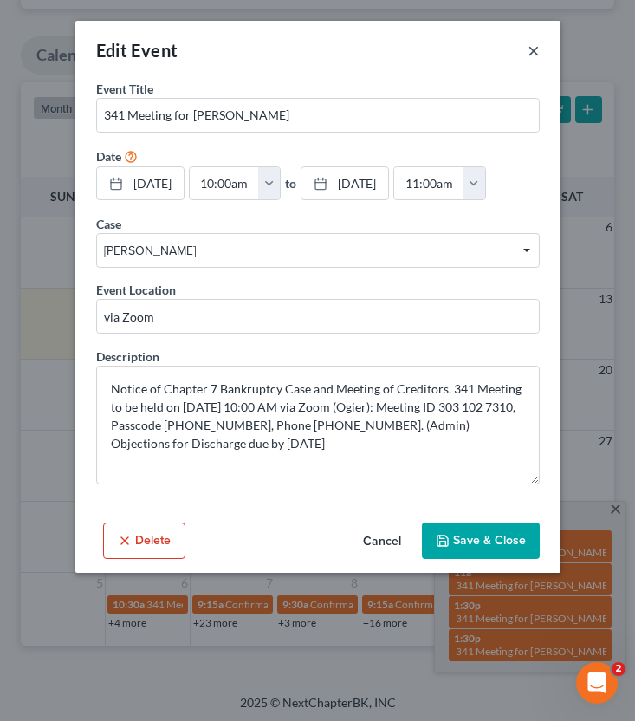
click at [535, 52] on button "×" at bounding box center [534, 50] width 12 height 21
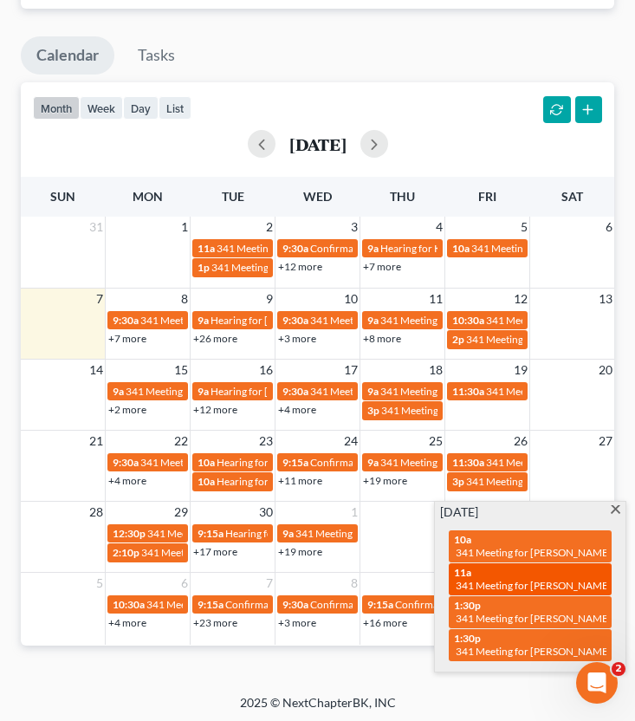
click at [528, 579] on span "341 Meeting for David Lee" at bounding box center [534, 585] width 156 height 13
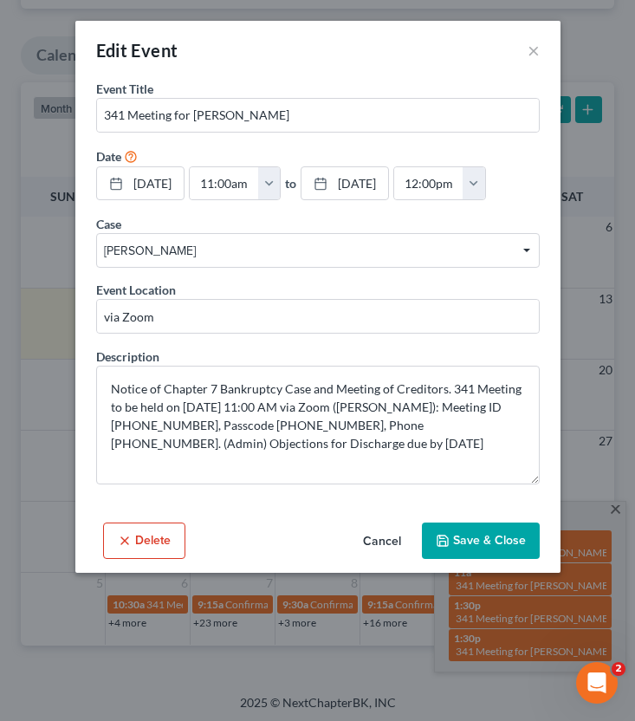
click at [541, 62] on div "Edit Event ×" at bounding box center [317, 50] width 485 height 59
click at [534, 52] on button "×" at bounding box center [534, 50] width 12 height 21
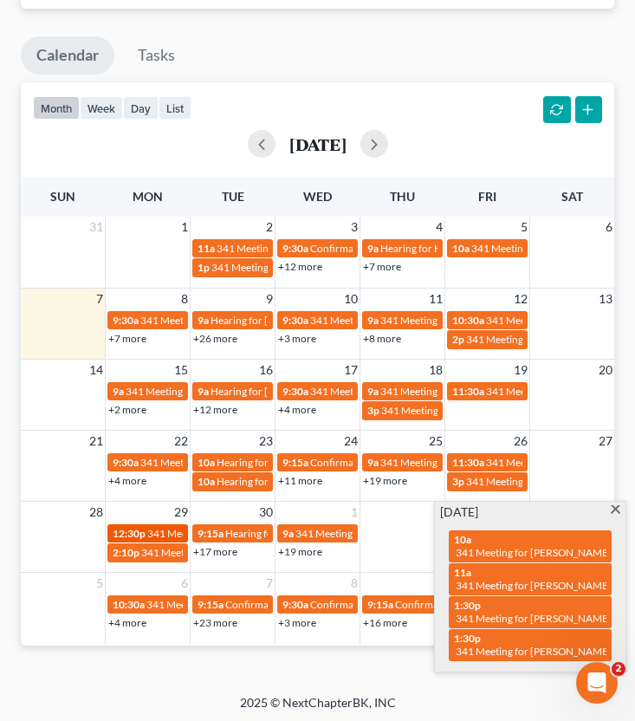
click at [155, 527] on span "341 Meeting for Shantell Washington" at bounding box center [251, 533] width 209 height 13
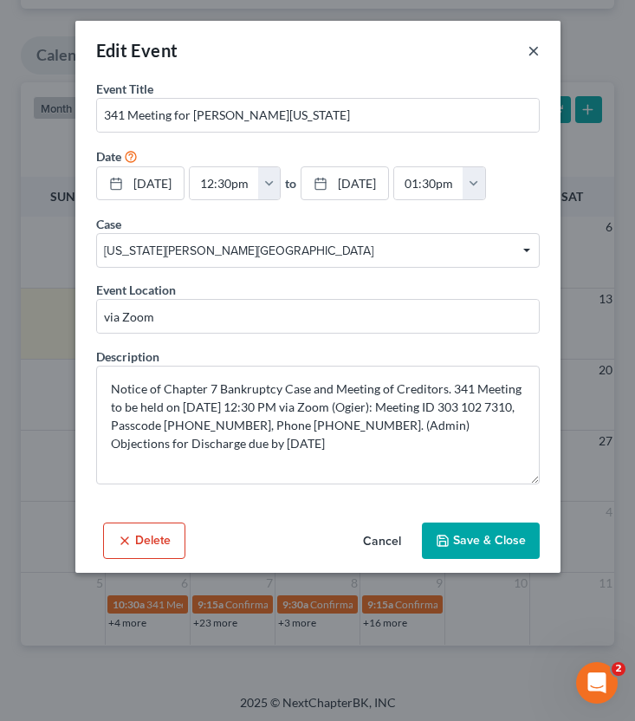
click at [530, 49] on button "×" at bounding box center [534, 50] width 12 height 21
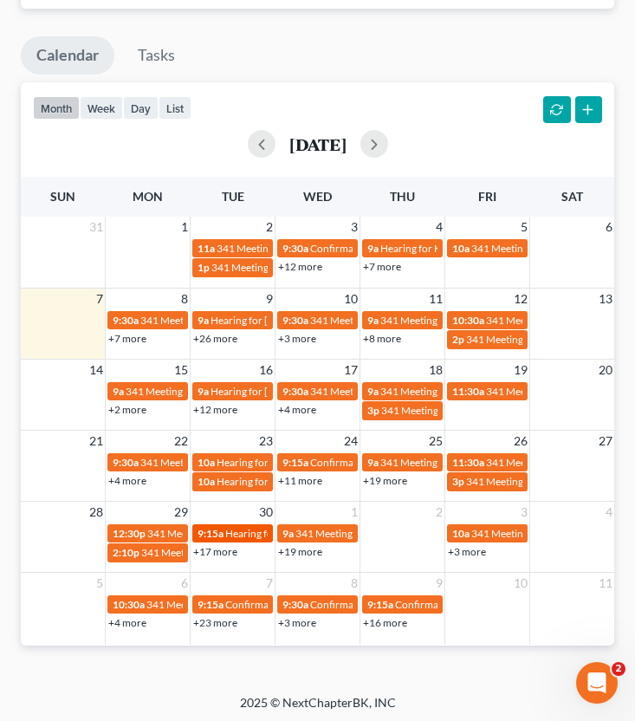
click at [236, 531] on span "Hearing for Felicita Wright" at bounding box center [292, 533] width 135 height 13
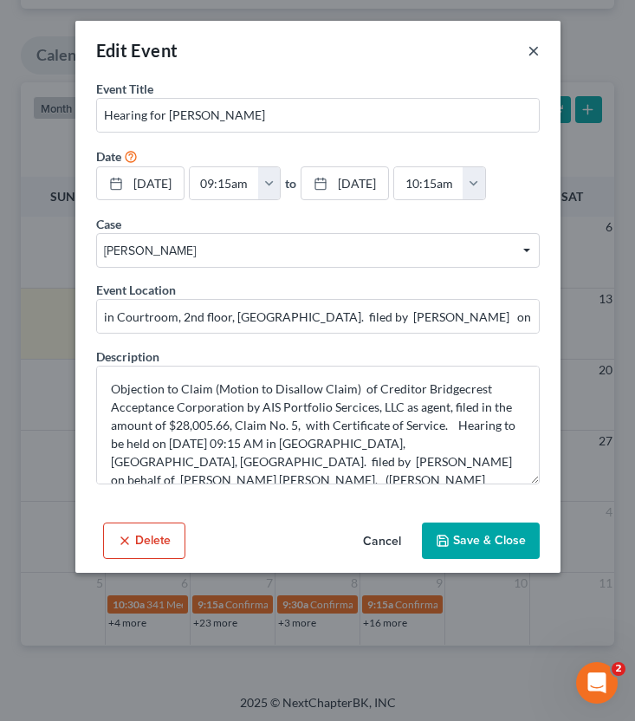
click at [537, 46] on button "×" at bounding box center [534, 50] width 12 height 21
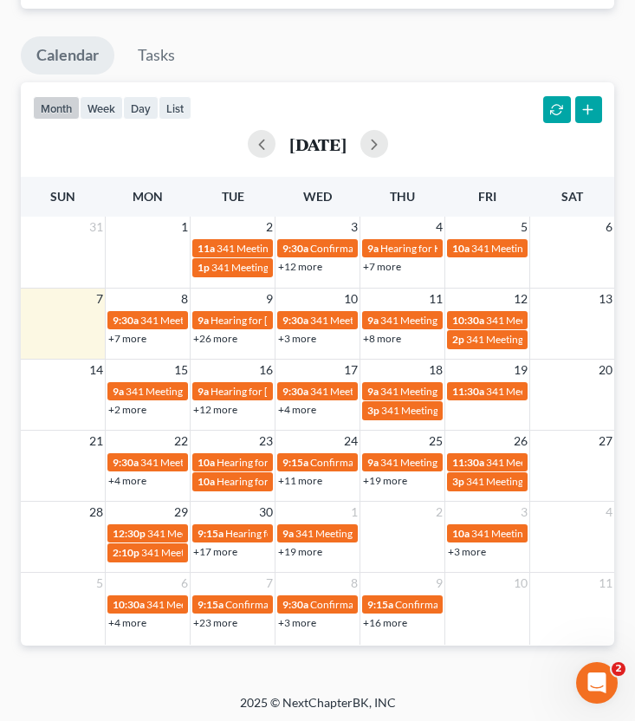
click at [231, 547] on link "+17 more" at bounding box center [215, 551] width 44 height 13
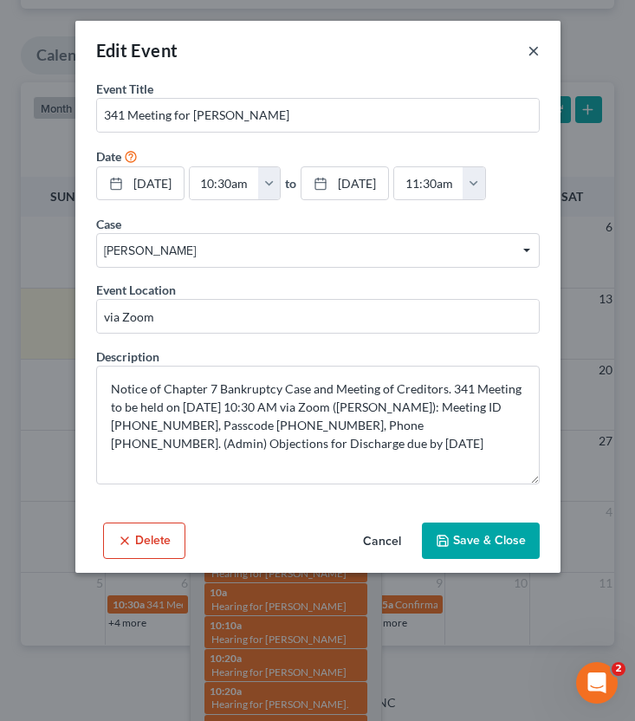
click at [534, 50] on button "×" at bounding box center [534, 50] width 12 height 21
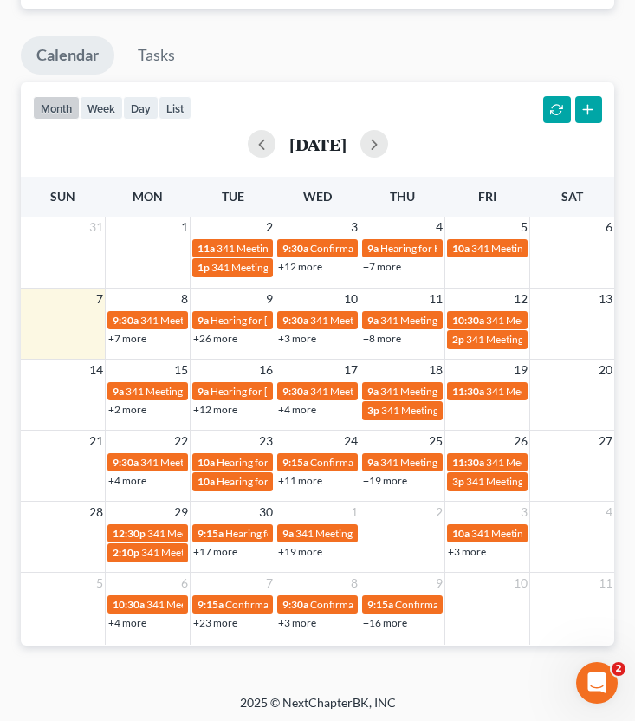
click at [217, 551] on link "+17 more" at bounding box center [215, 551] width 44 height 13
click at [301, 548] on link "+19 more" at bounding box center [300, 551] width 44 height 13
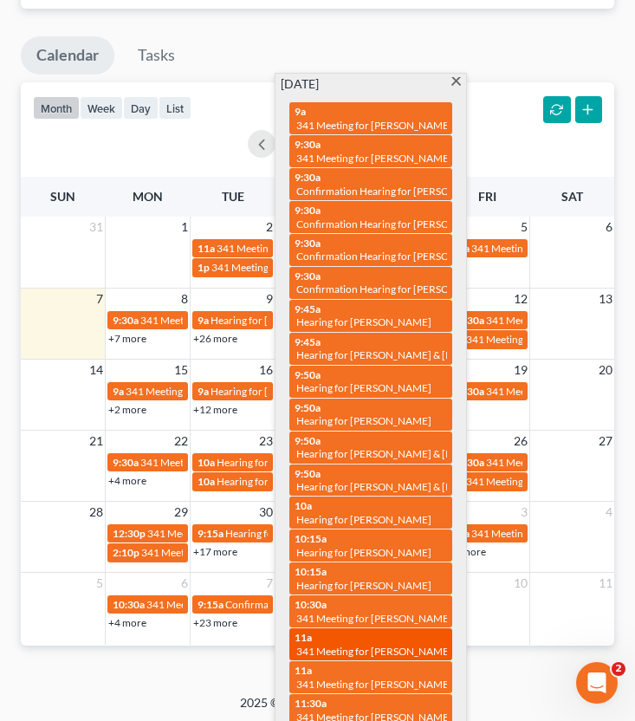
click at [402, 631] on div "11a 341 Meeting for Eldrich Granger Jr" at bounding box center [371, 644] width 153 height 27
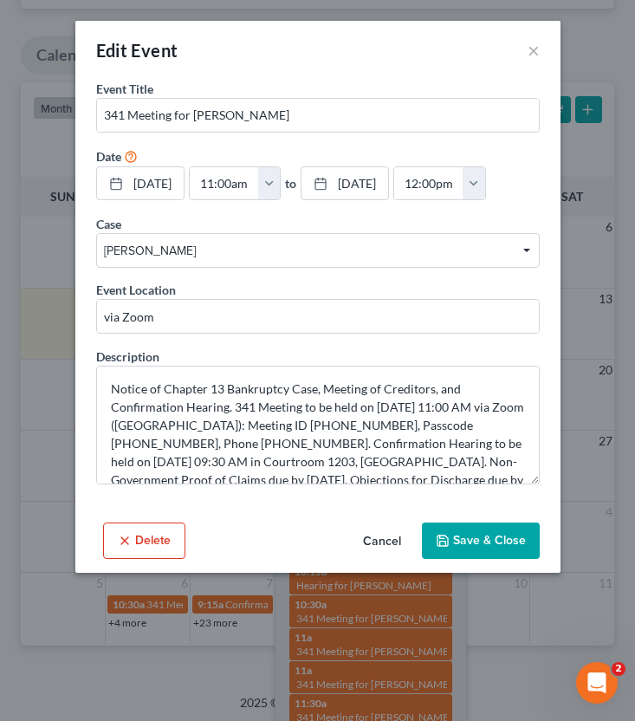
click at [389, 523] on div "Delete Cancel Save & Close" at bounding box center [317, 544] width 485 height 57
click at [389, 534] on button "Cancel" at bounding box center [382, 541] width 66 height 35
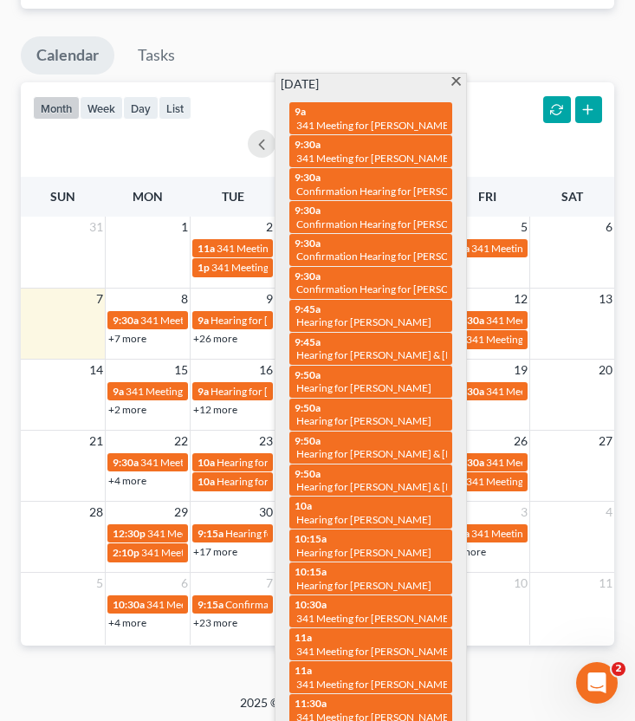
click at [487, 659] on div "Monthly Progress Bankruptcy Bankruptcy September 2025 August 2025 July 2025 Jun…" at bounding box center [317, 105] width 611 height 1135
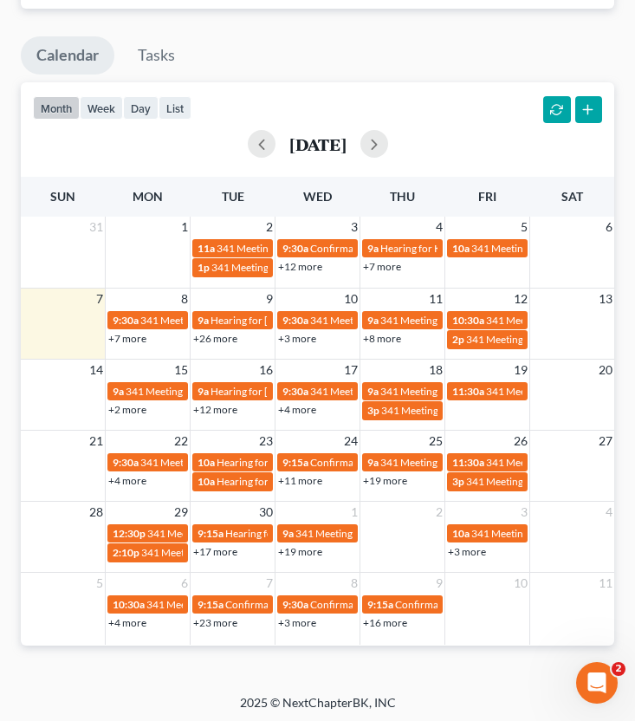
click at [468, 547] on link "+3 more" at bounding box center [467, 551] width 38 height 13
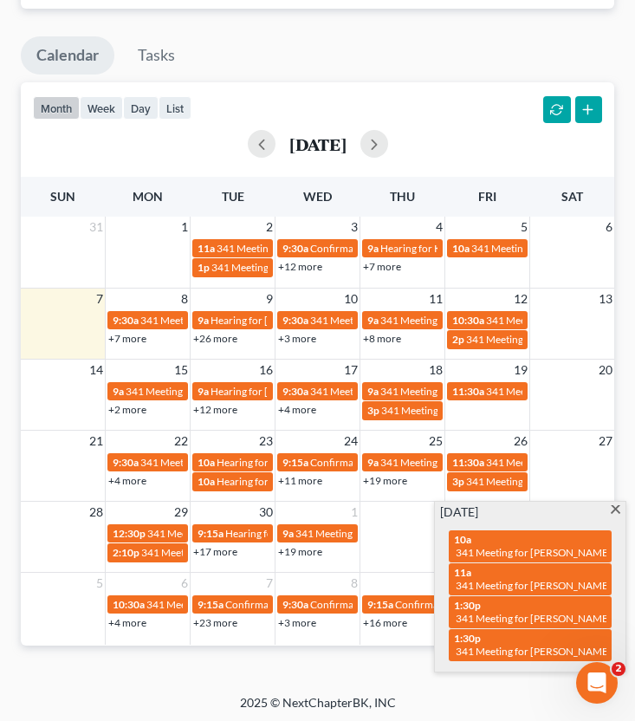
click at [441, 694] on div "2025 © NextChapterBK, INC" at bounding box center [318, 709] width 468 height 31
